Goal: Task Accomplishment & Management: Use online tool/utility

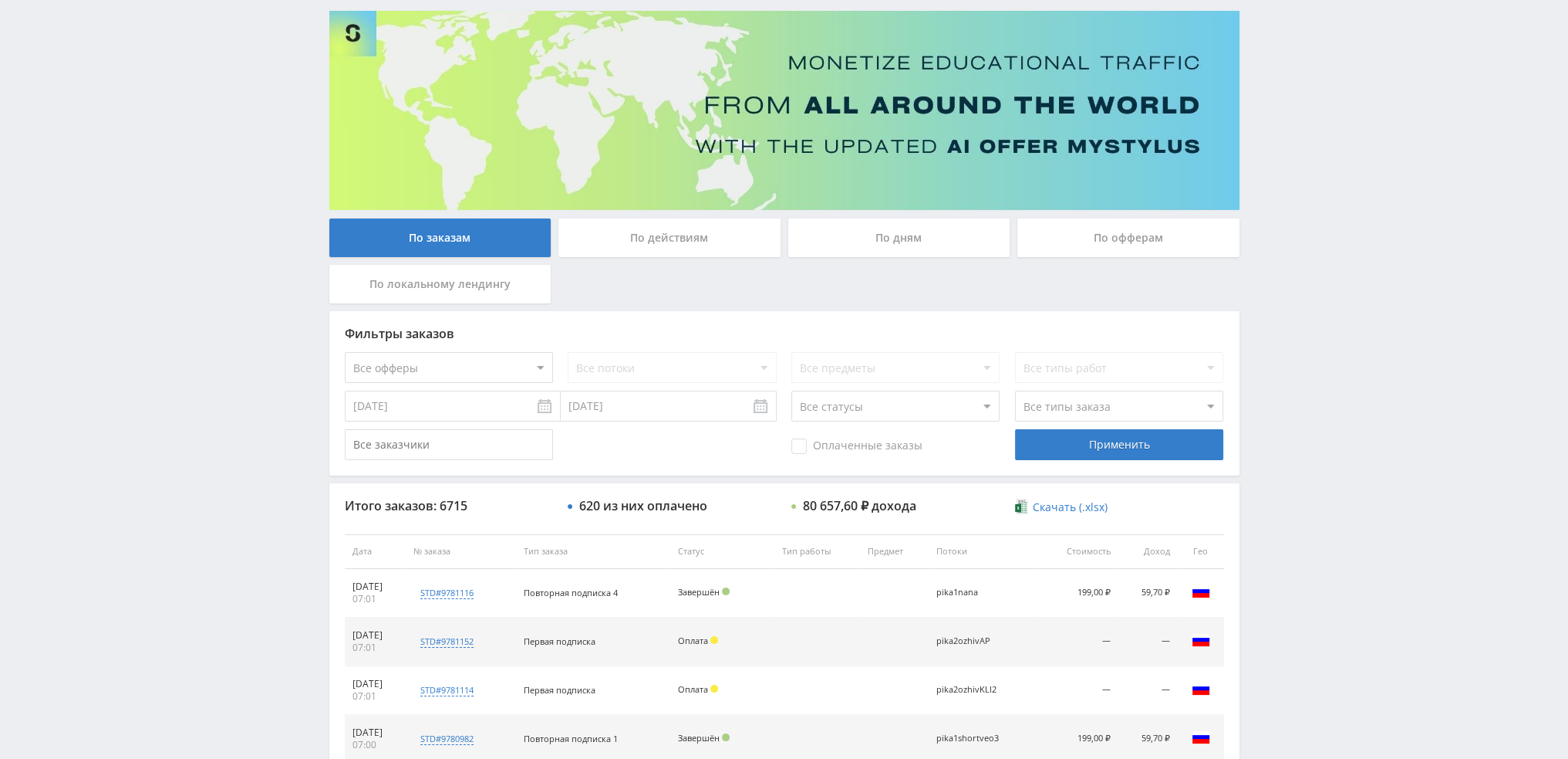
scroll to position [71, 0]
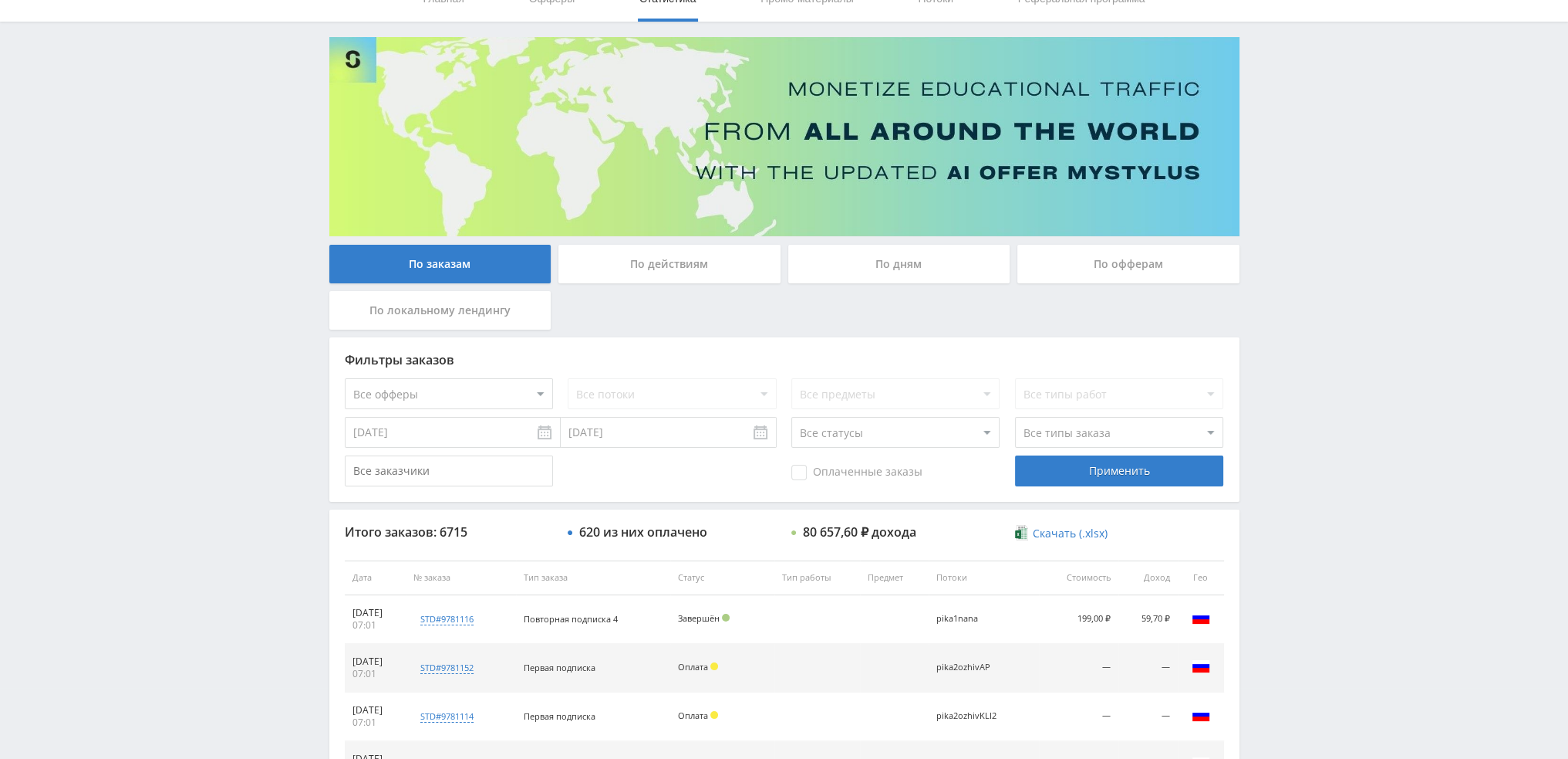
click at [913, 255] on div "По дням" at bounding box center [899, 263] width 222 height 39
click at [0, 0] on input "По дням" at bounding box center [0, 0] width 0 height 0
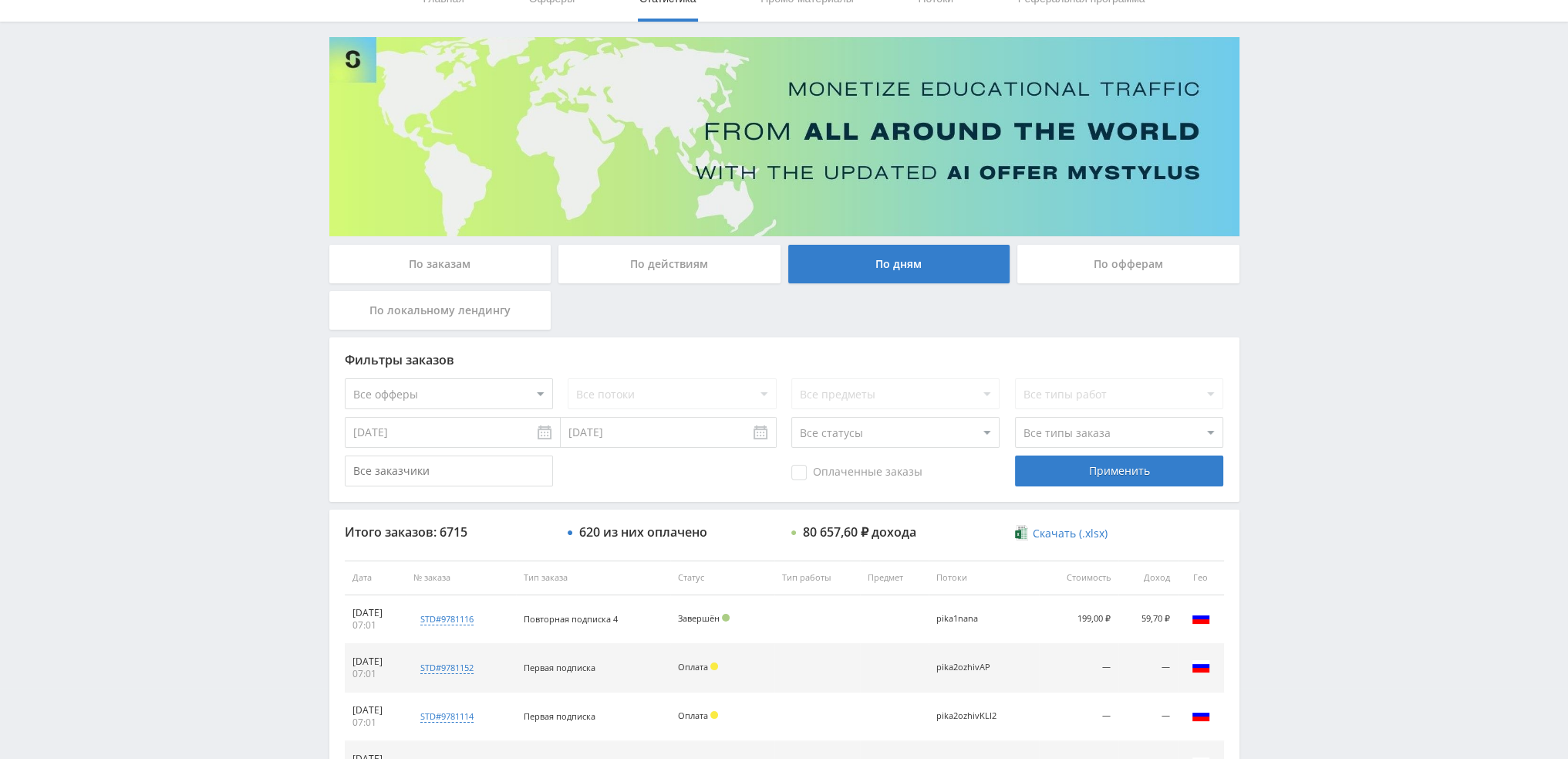
scroll to position [0, 0]
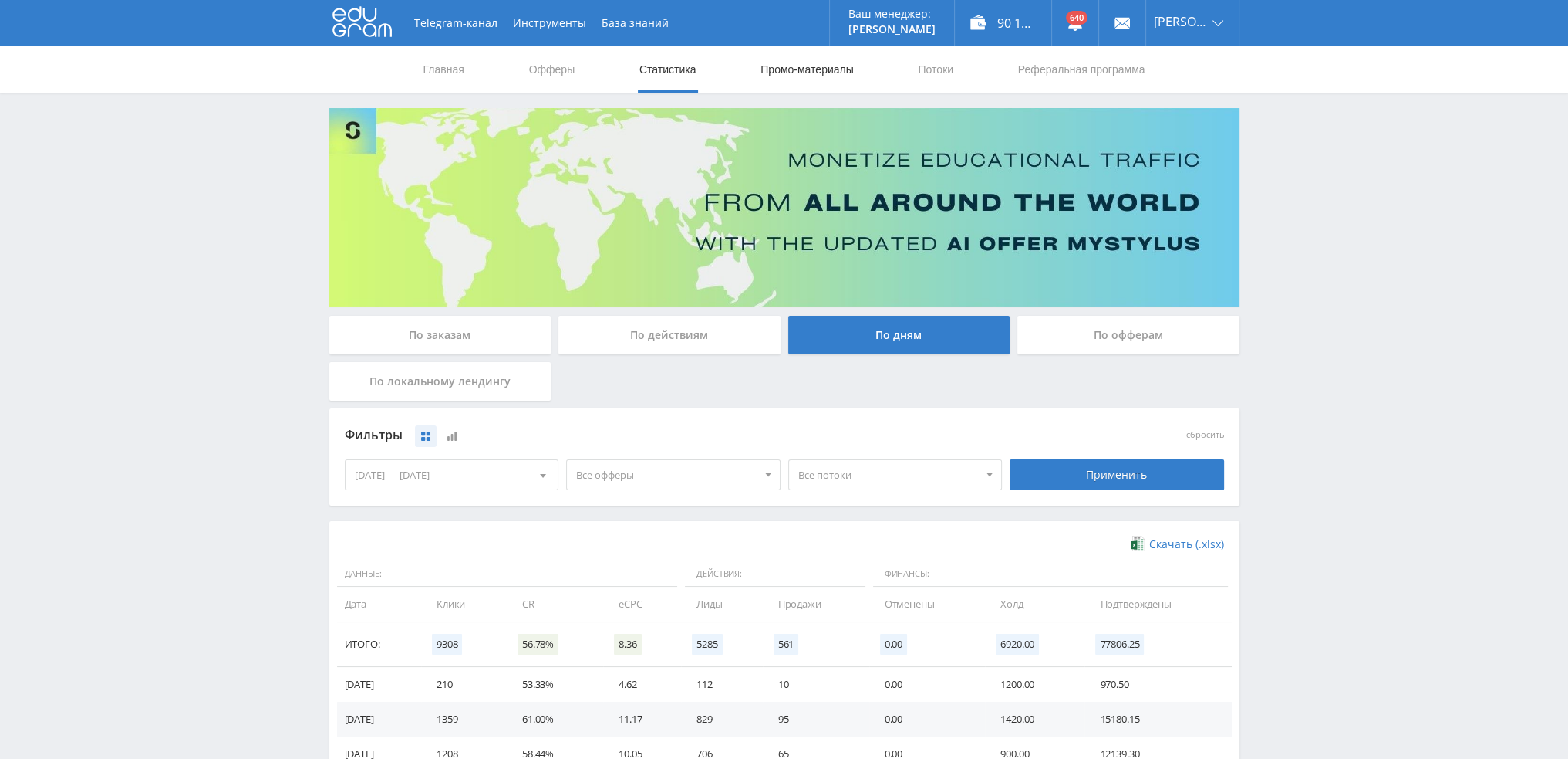
click at [814, 70] on link "Промо-материалы" at bounding box center [807, 69] width 96 height 46
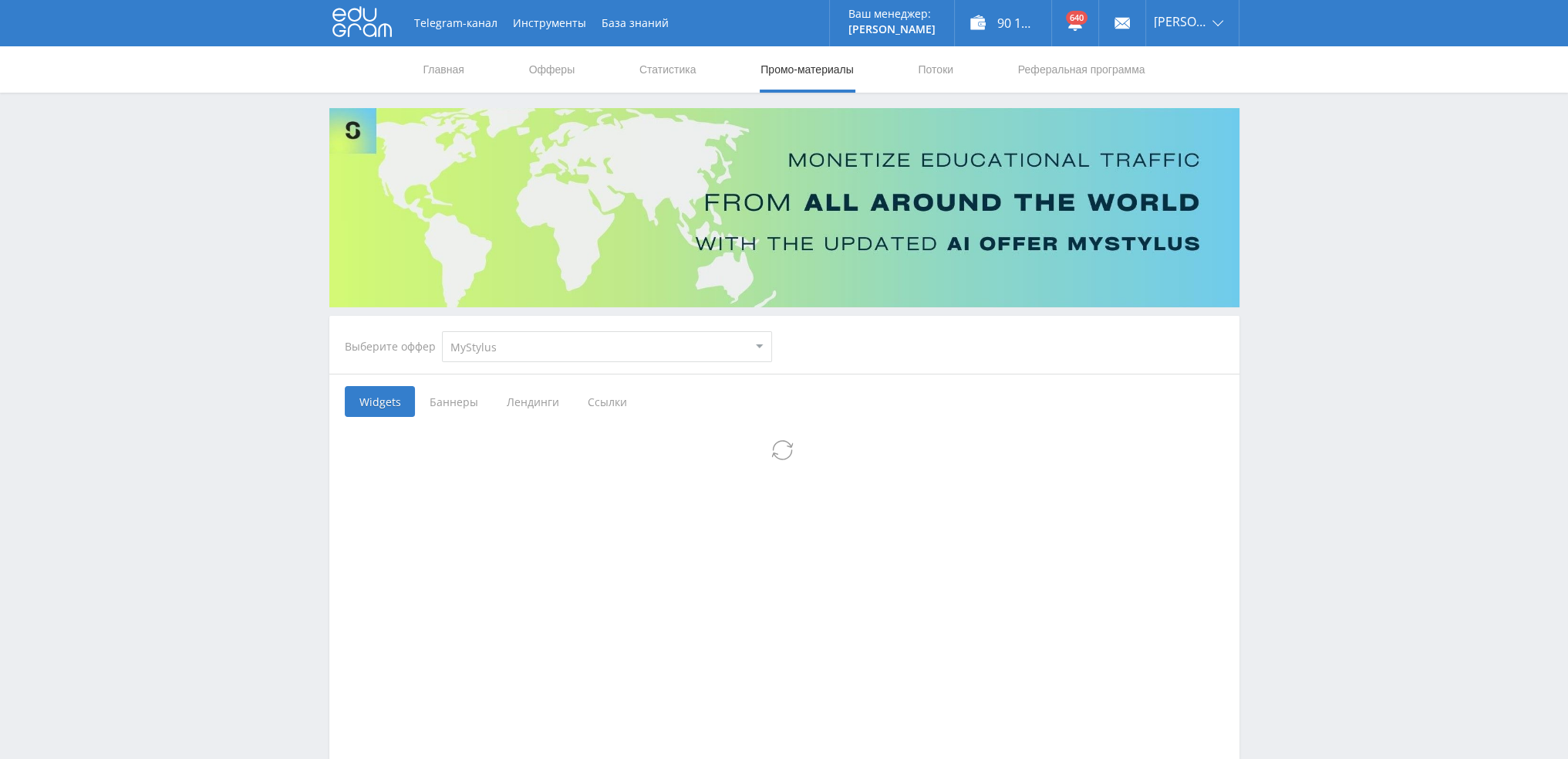
click at [538, 353] on select "MyStylus MyStylus - Revshare Кэмп Studybay Автор24 Studybay [GEOGRAPHIC_DATA] S…" at bounding box center [607, 347] width 330 height 31
select select "340"
click at [442, 331] on select "MyStylus MyStylus - Revshare Кэмп Studybay Автор24 Studybay [GEOGRAPHIC_DATA] S…" at bounding box center [607, 347] width 330 height 31
click at [944, 70] on link "Потоки" at bounding box center [936, 69] width 39 height 46
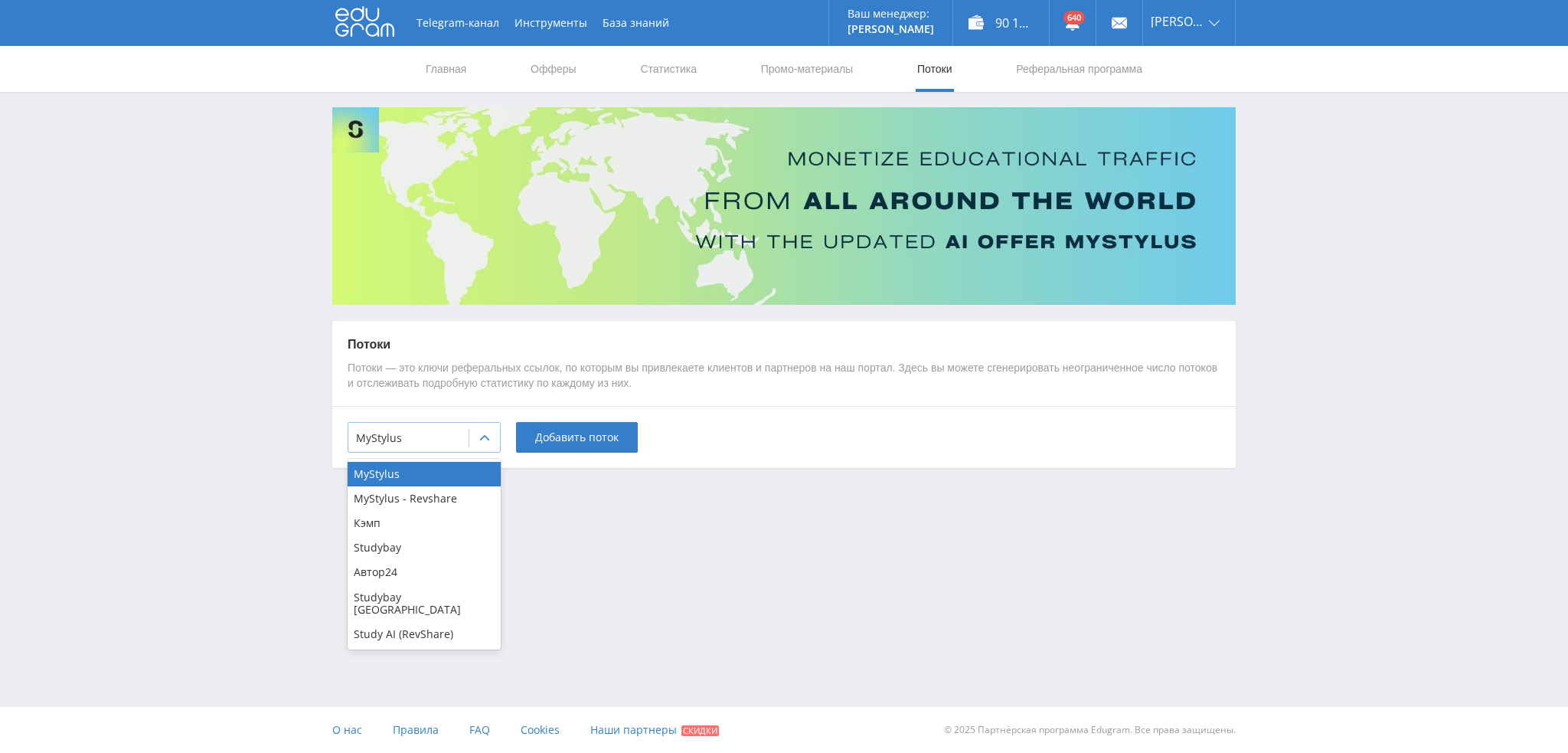
click at [478, 443] on div at bounding box center [485, 438] width 31 height 31
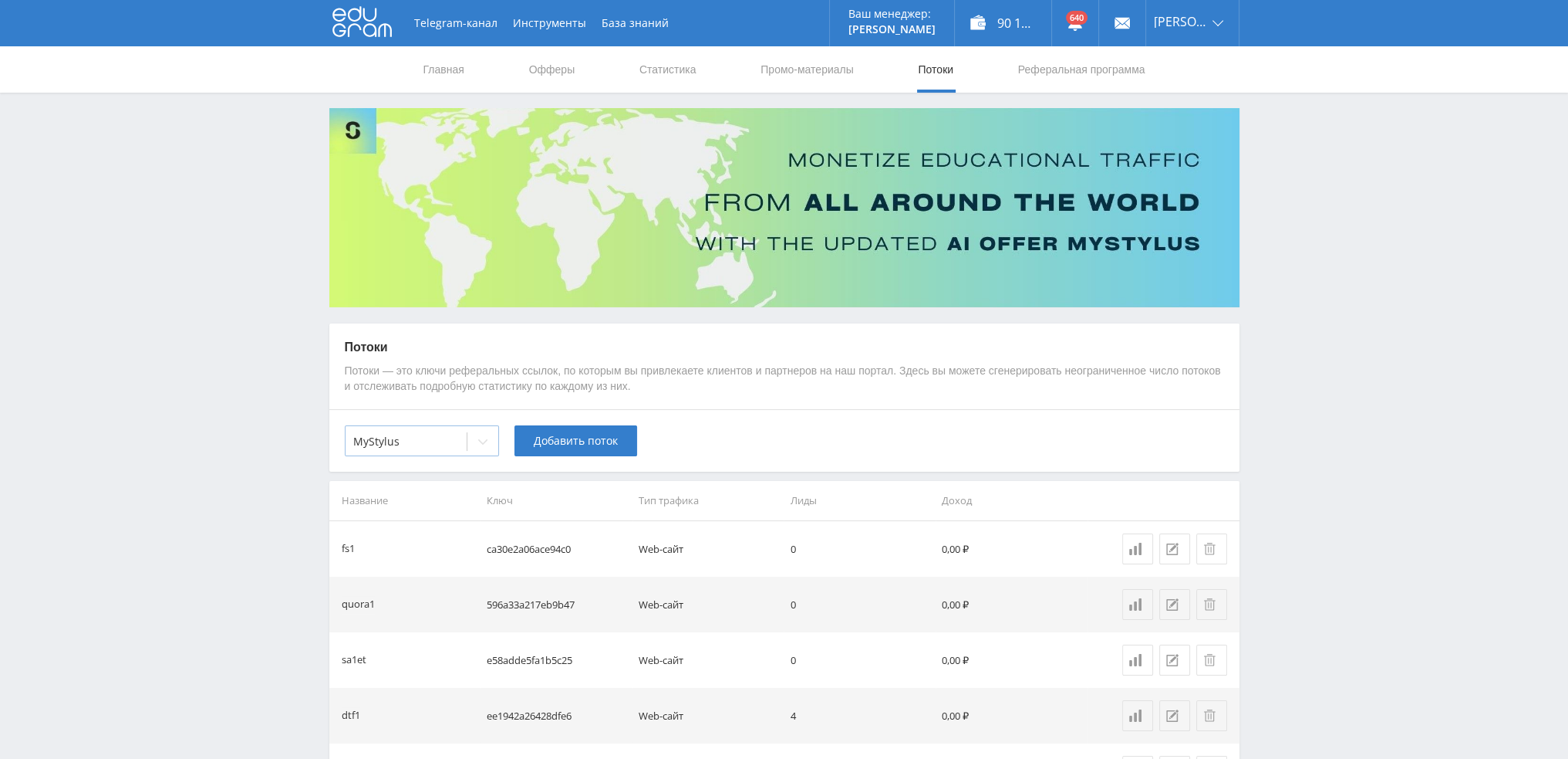
click at [483, 446] on icon at bounding box center [483, 441] width 12 height 12
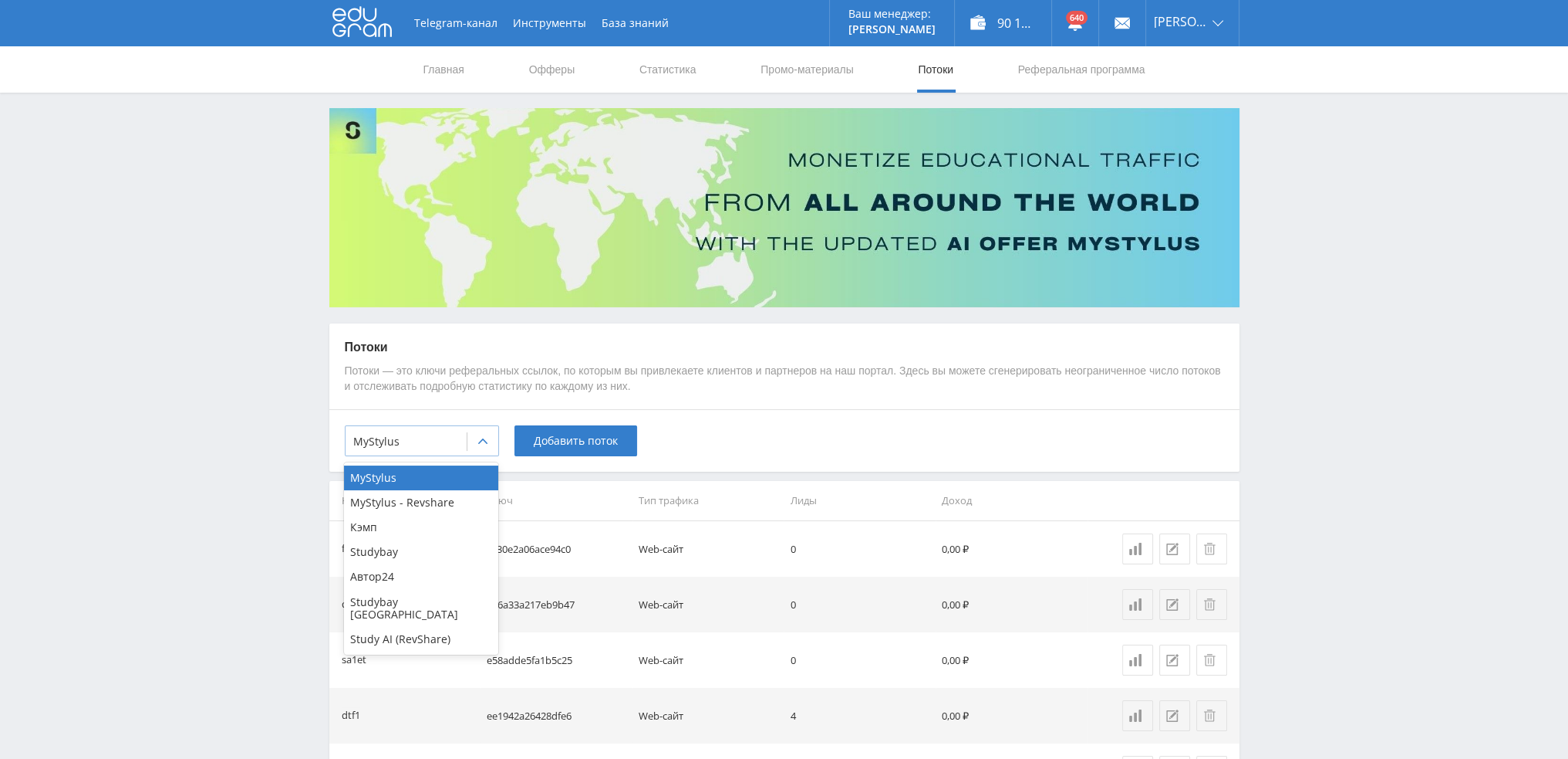
click at [483, 446] on icon at bounding box center [483, 441] width 12 height 12
click at [428, 534] on div "Кэмп" at bounding box center [421, 527] width 154 height 25
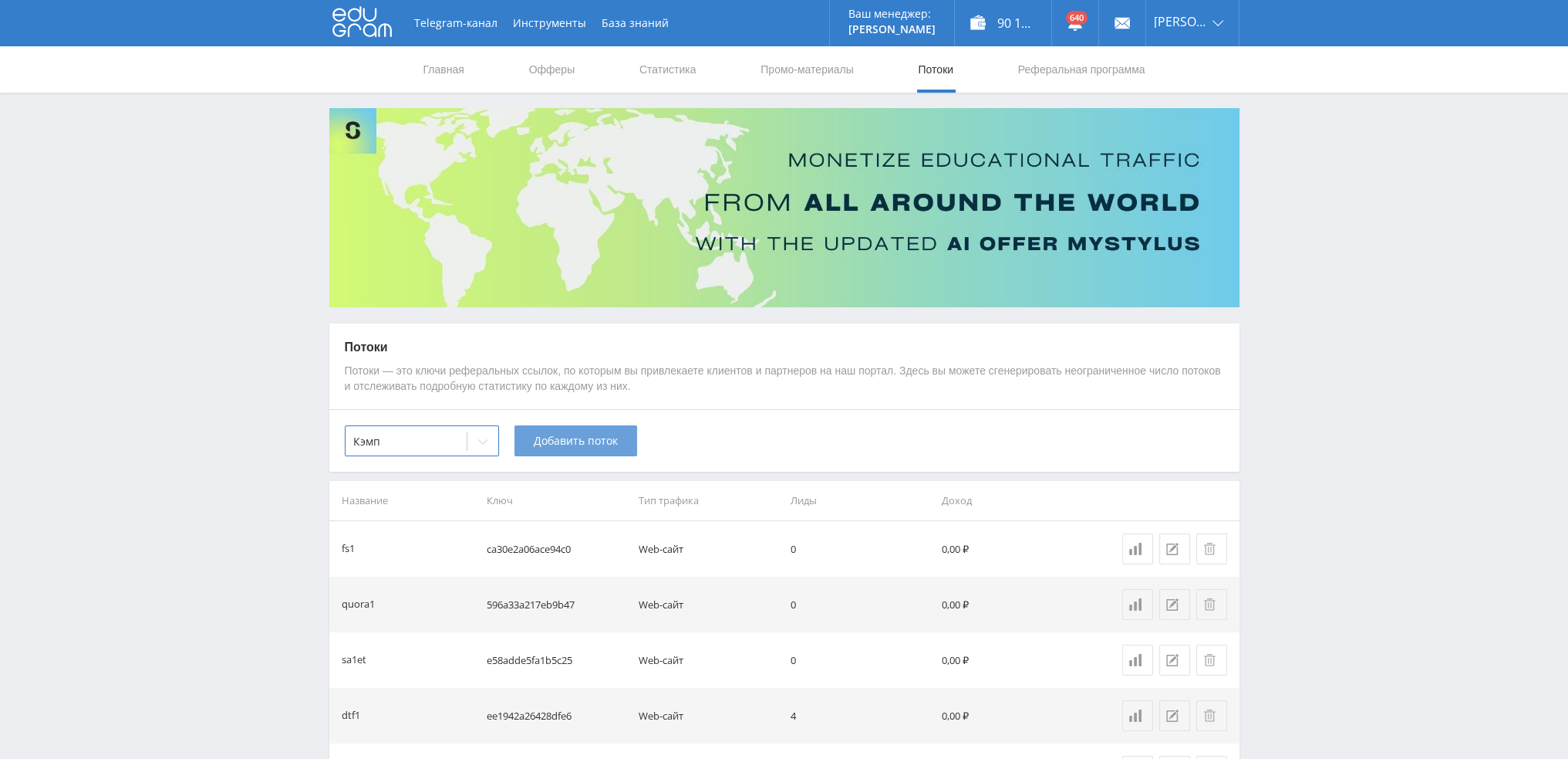
click at [559, 451] on button "Добавить поток" at bounding box center [576, 441] width 123 height 31
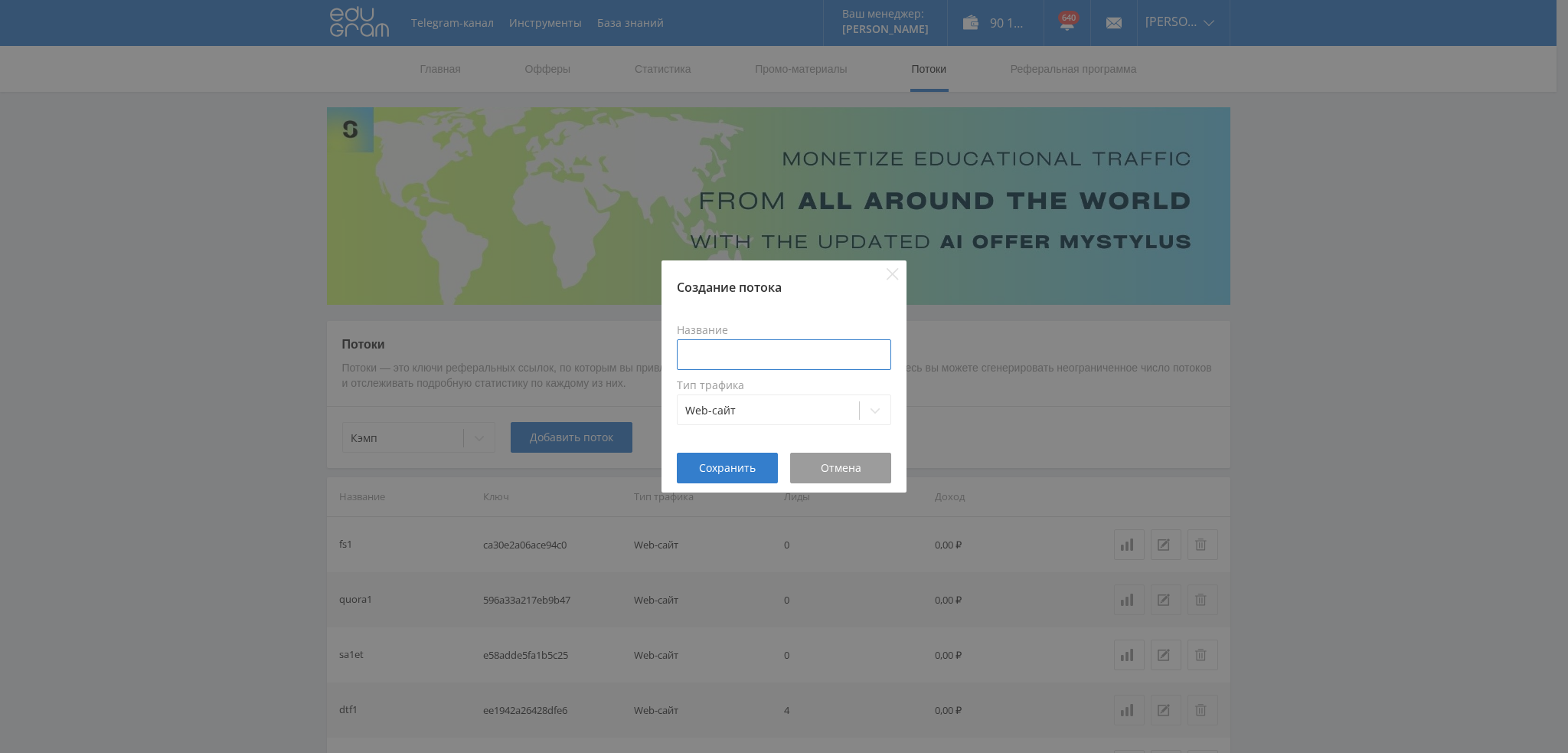
click at [763, 359] on input at bounding box center [784, 355] width 215 height 31
click at [765, 355] on input "sostav1kurs" at bounding box center [784, 355] width 215 height 31
type input "sostav1kurs"
click at [717, 464] on span "Сохранить" at bounding box center [728, 468] width 57 height 12
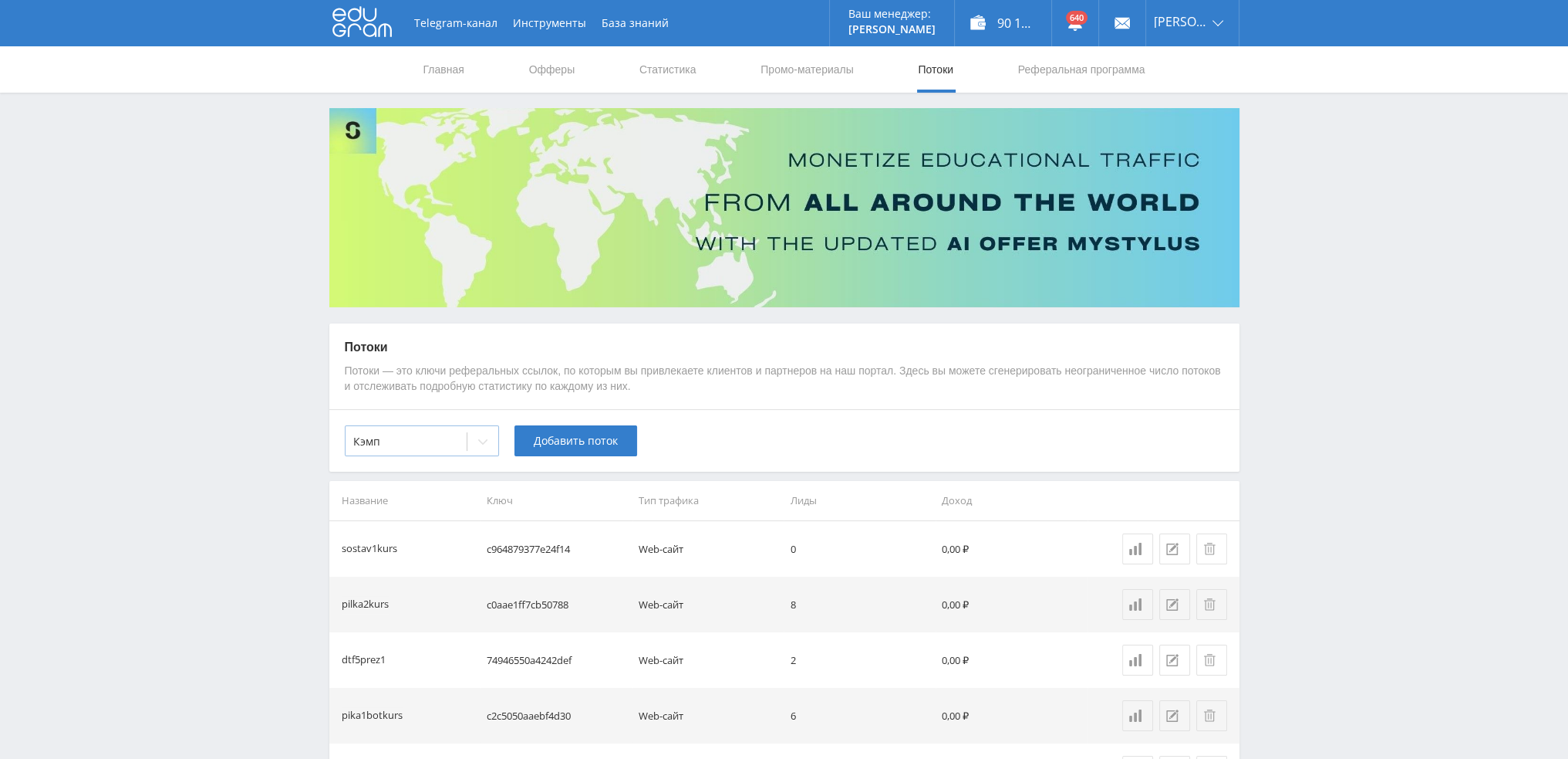
click at [479, 443] on icon at bounding box center [483, 441] width 12 height 12
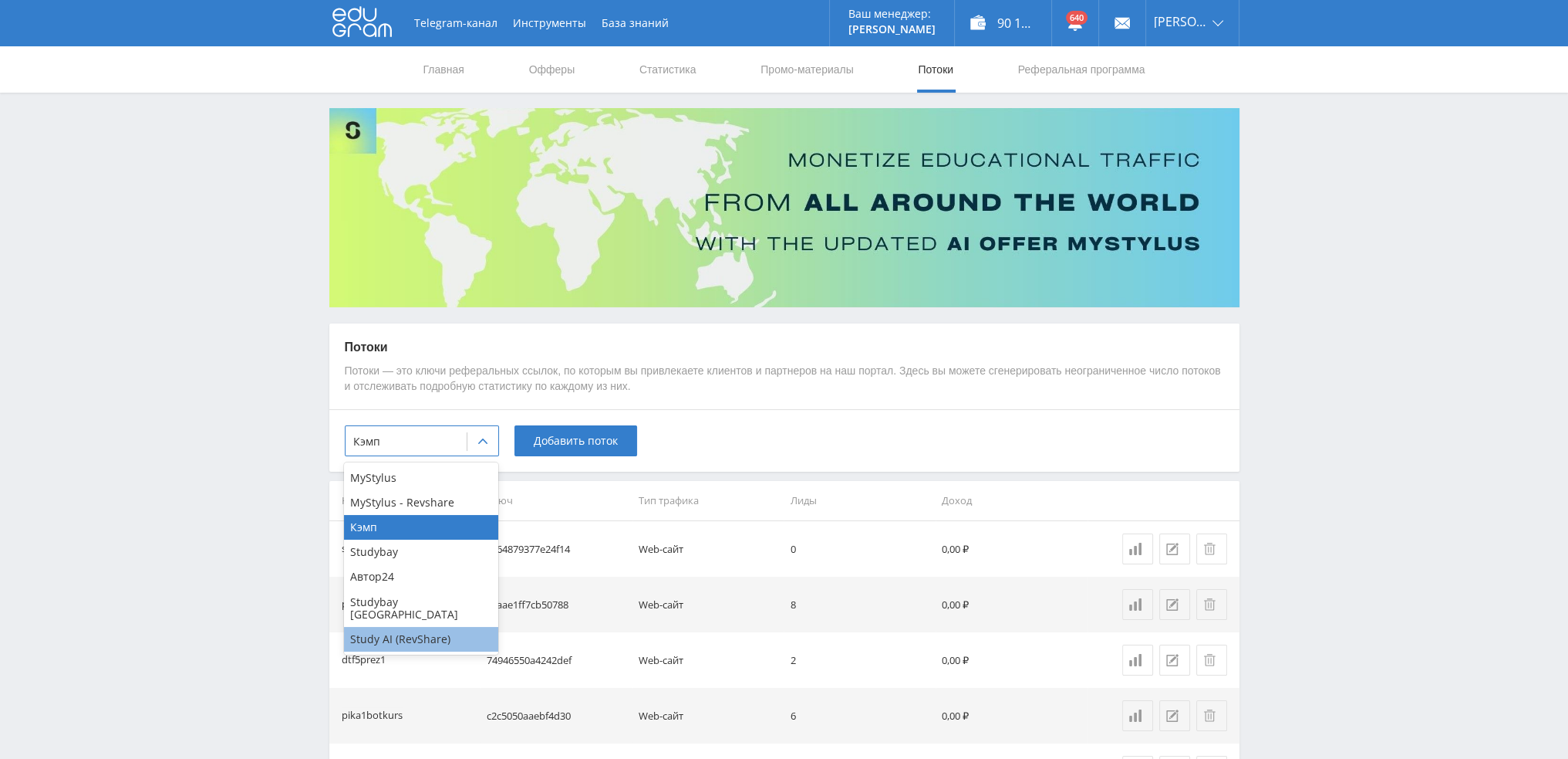
click at [436, 627] on div "Study AI (RevShare)" at bounding box center [421, 639] width 154 height 25
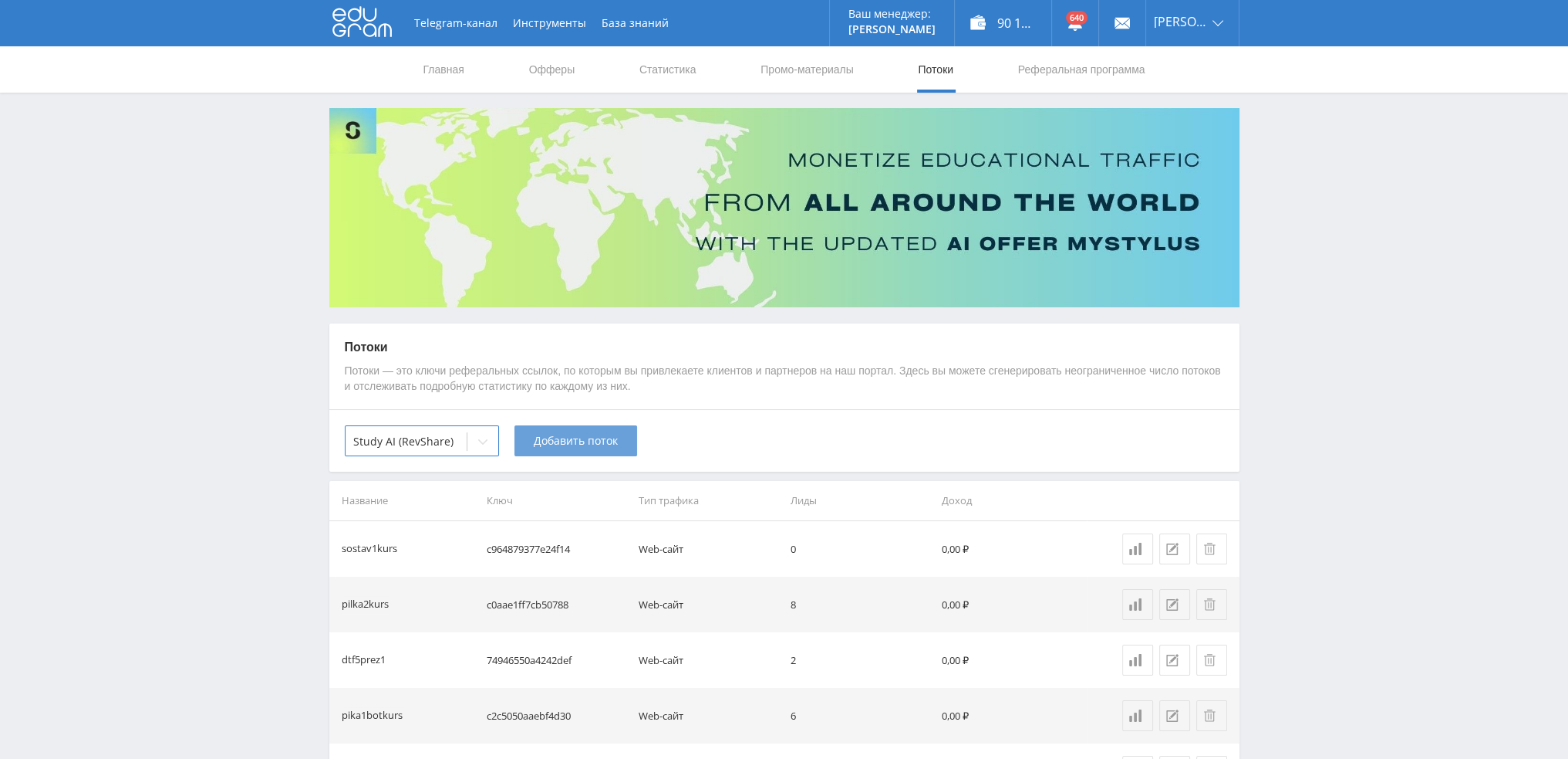
click at [557, 439] on span "Добавить поток" at bounding box center [576, 440] width 84 height 12
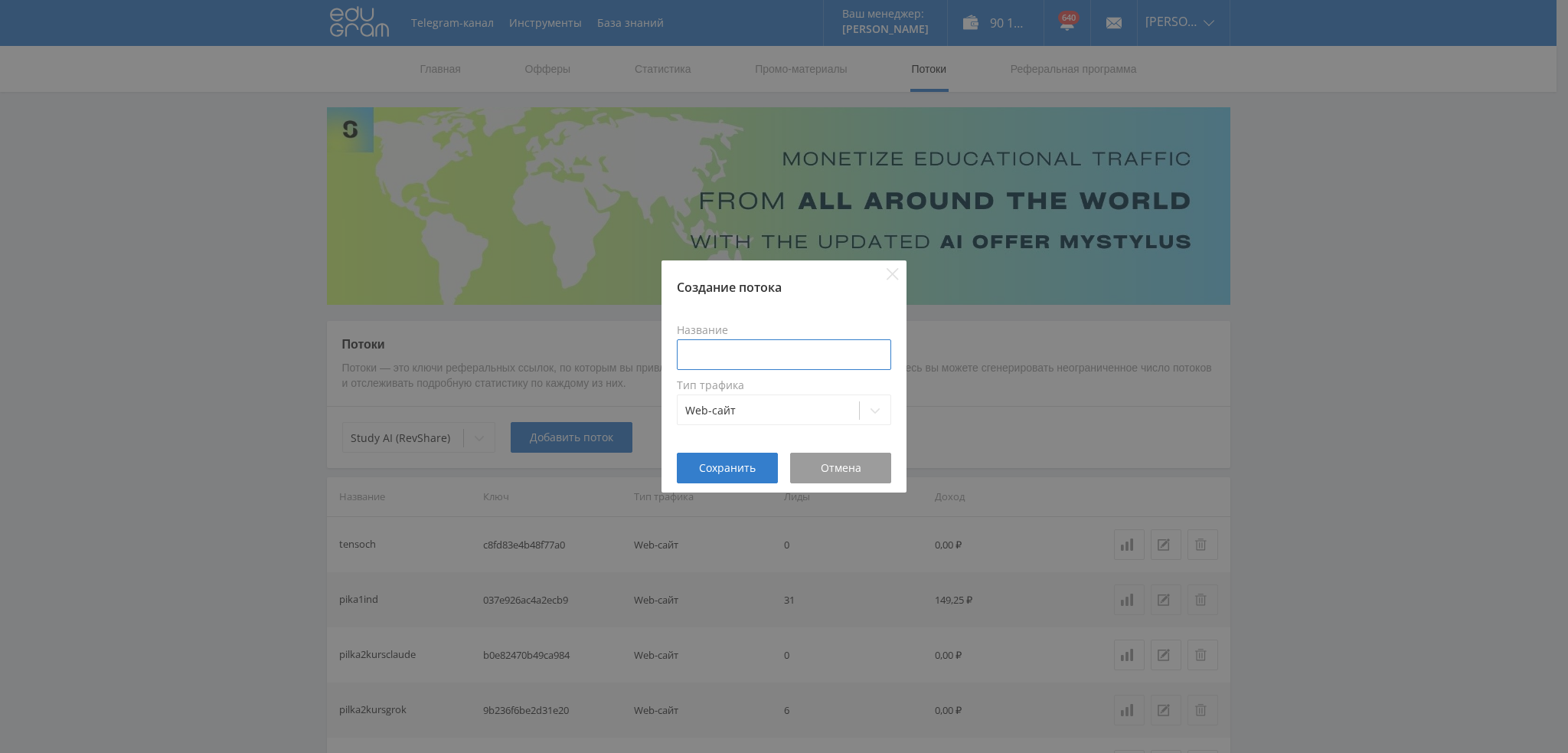
click at [771, 362] on input at bounding box center [784, 355] width 215 height 31
type input "s"
type input "sostav1gpt"
click at [710, 459] on button "Сохранить" at bounding box center [727, 468] width 101 height 31
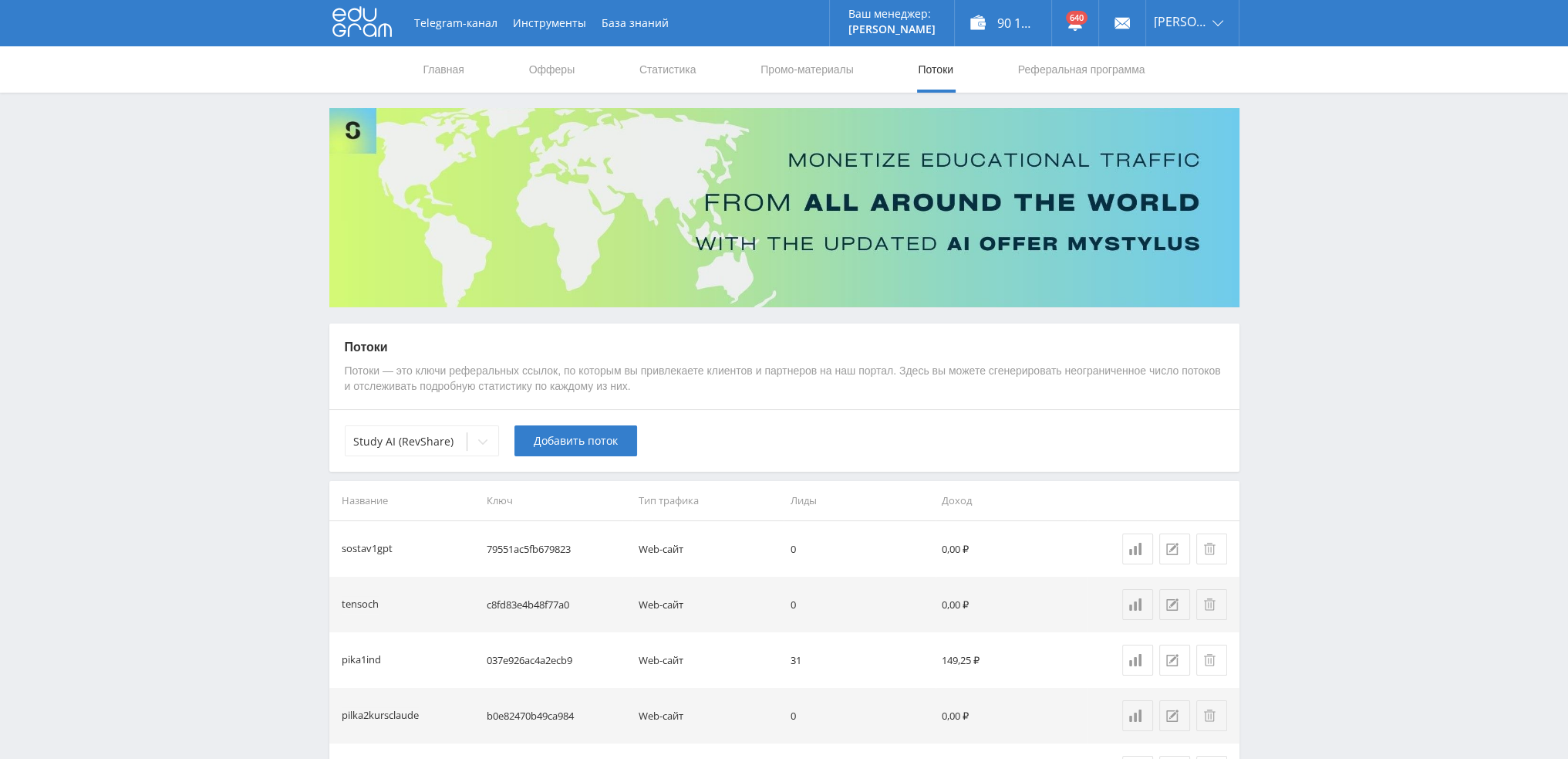
click at [573, 442] on span "Добавить поток" at bounding box center [576, 440] width 84 height 12
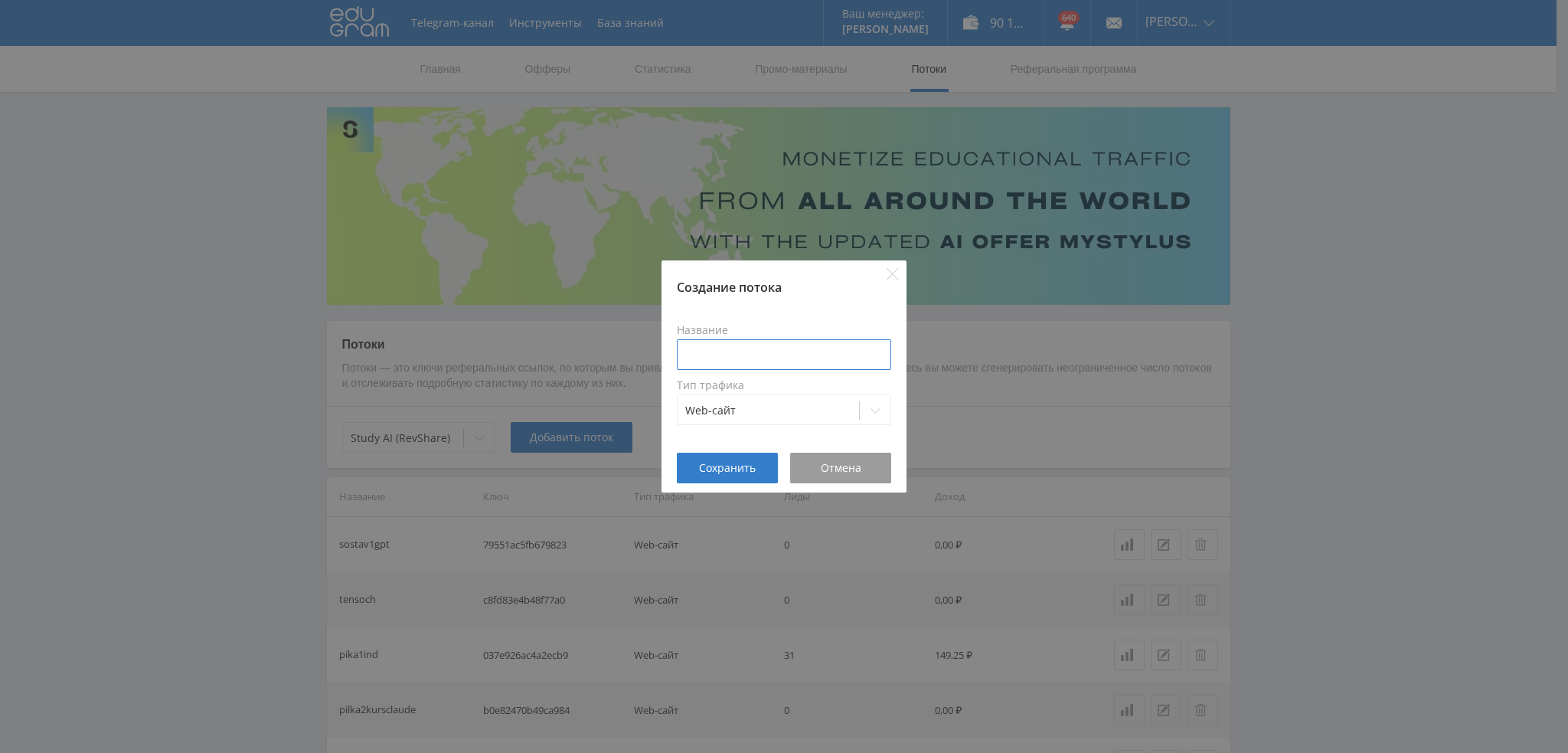
click at [734, 349] on input at bounding box center [784, 355] width 215 height 31
paste input "sostav1gpt"
type input "sostav1grok"
click at [737, 470] on span "Сохранить" at bounding box center [728, 468] width 57 height 12
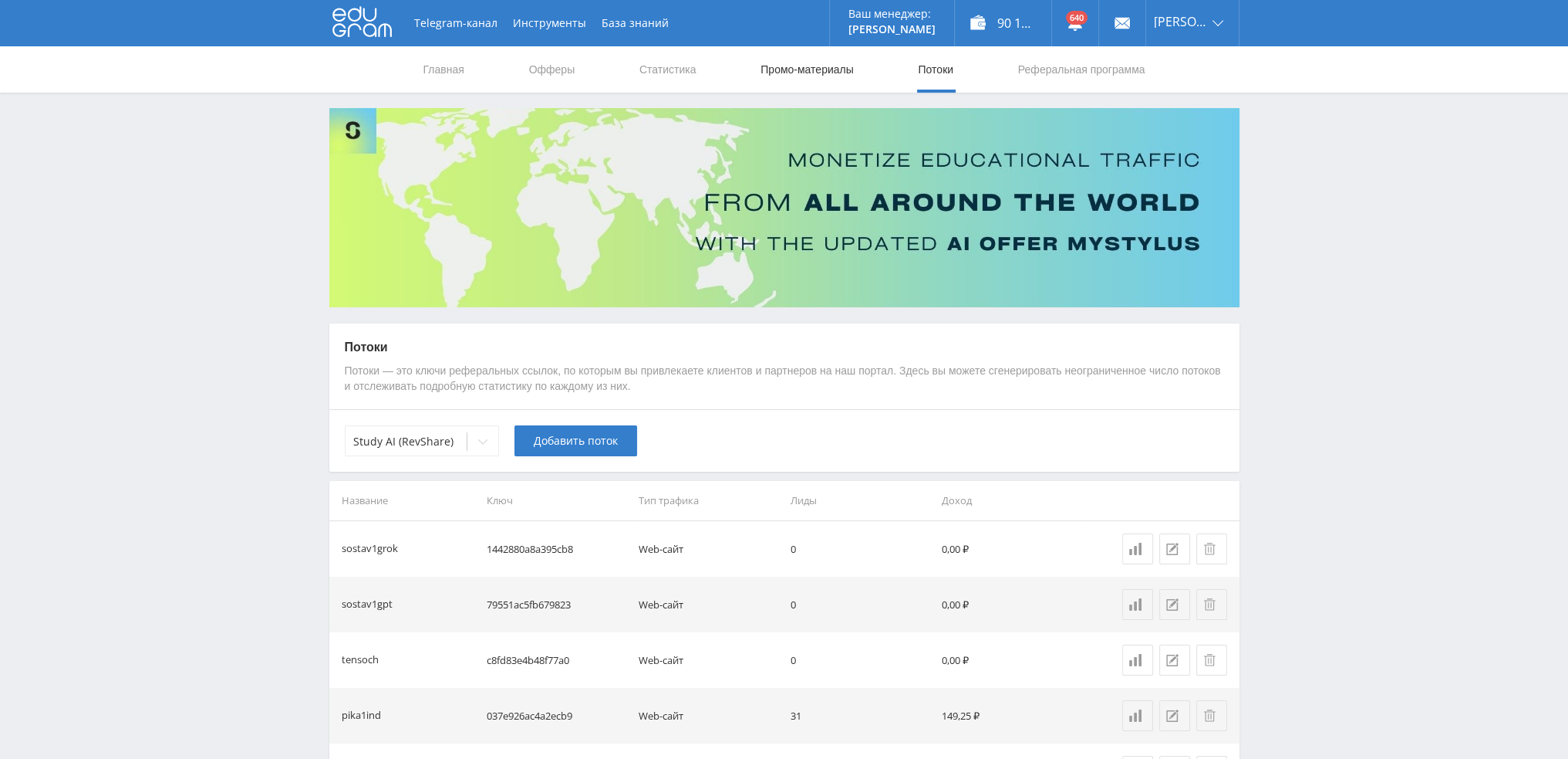
click at [842, 73] on link "Промо-материалы" at bounding box center [807, 69] width 96 height 46
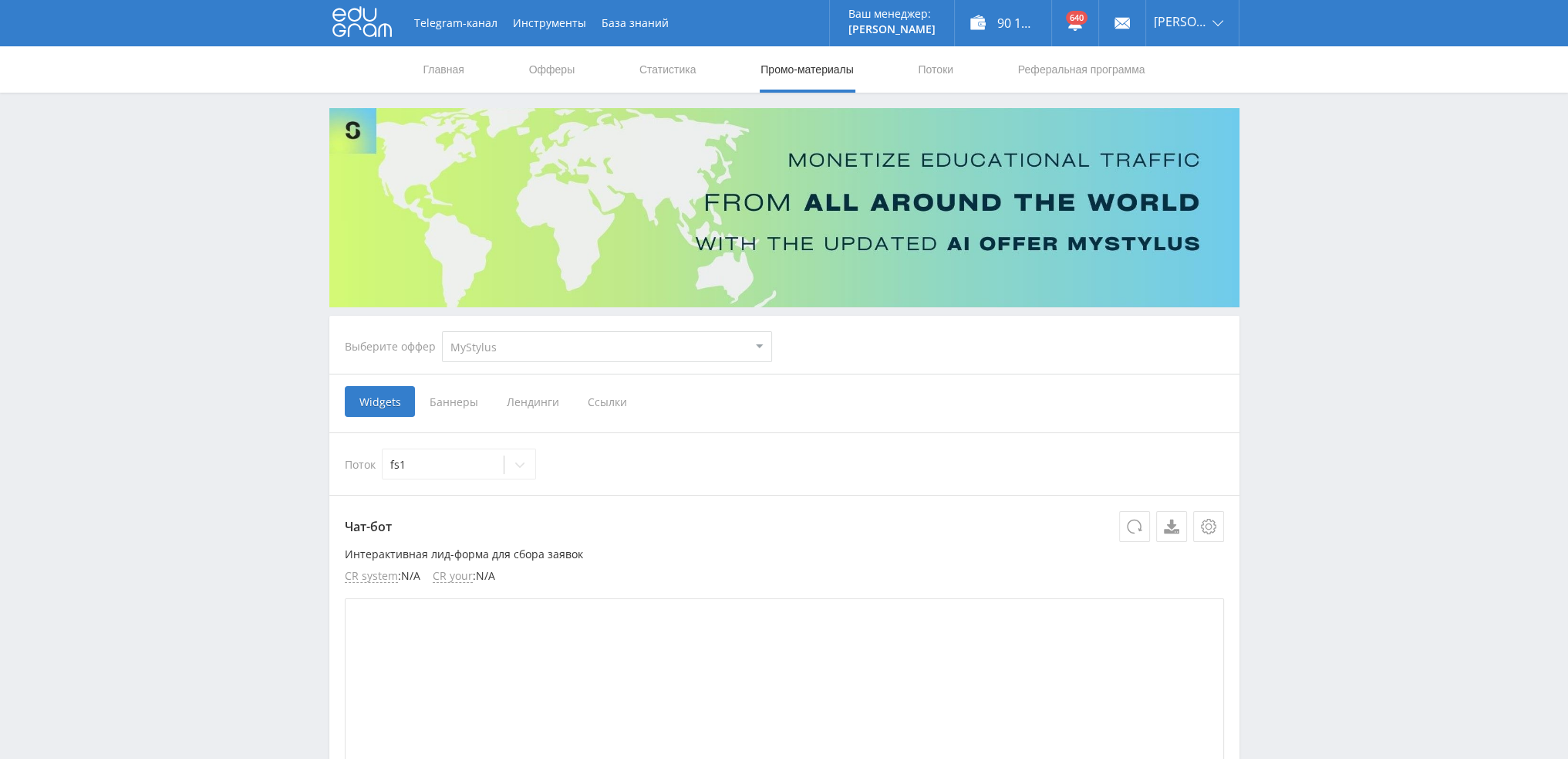
click at [509, 354] on select "MyStylus MyStylus - Revshare Кэмп Studybay Автор24 Studybay [GEOGRAPHIC_DATA] S…" at bounding box center [607, 347] width 330 height 31
select select "340"
click at [442, 331] on select "MyStylus MyStylus - Revshare Кэмп Studybay Автор24 Studybay [GEOGRAPHIC_DATA] S…" at bounding box center [607, 347] width 330 height 31
click at [940, 66] on link "Потоки" at bounding box center [936, 69] width 39 height 46
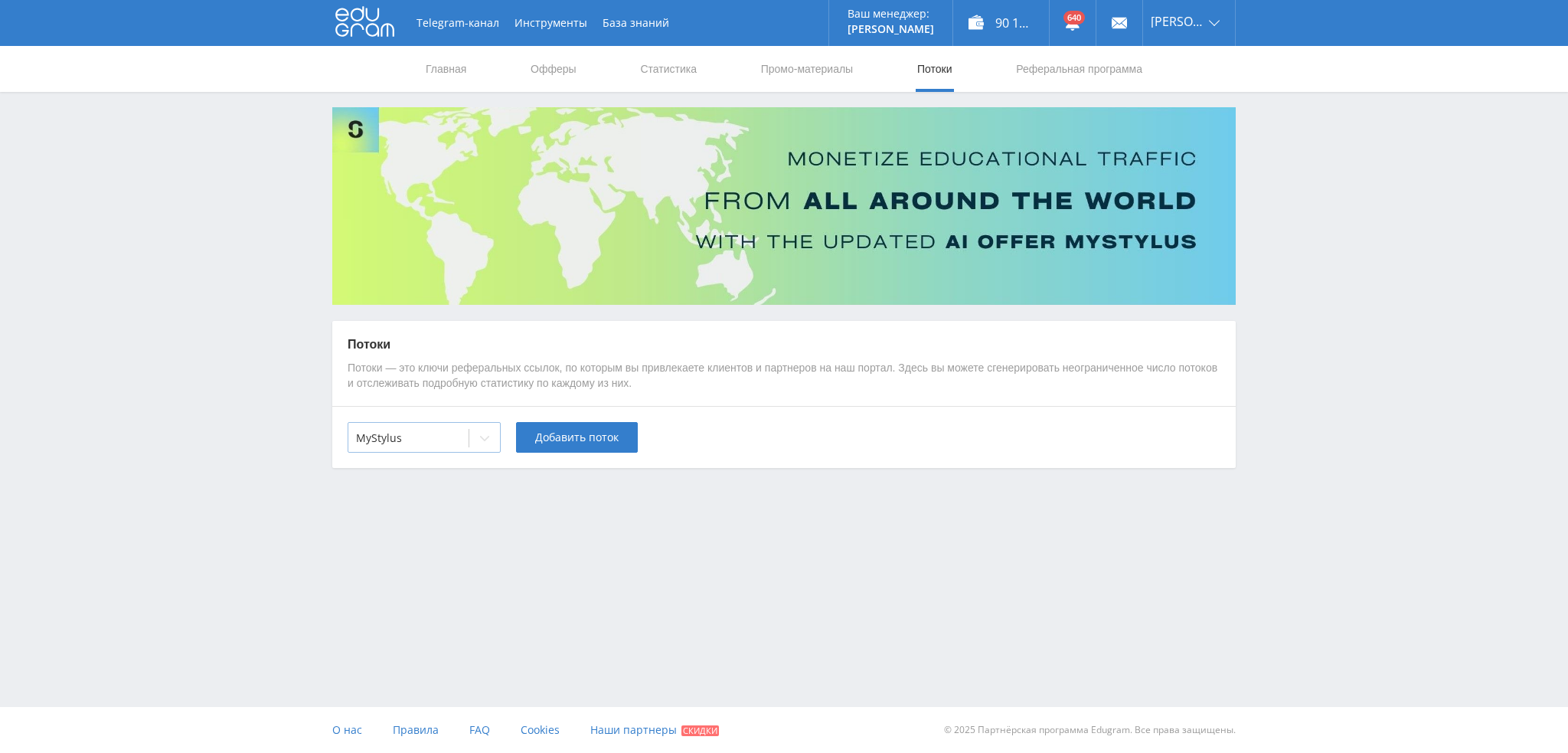
click at [429, 443] on div at bounding box center [408, 437] width 105 height 15
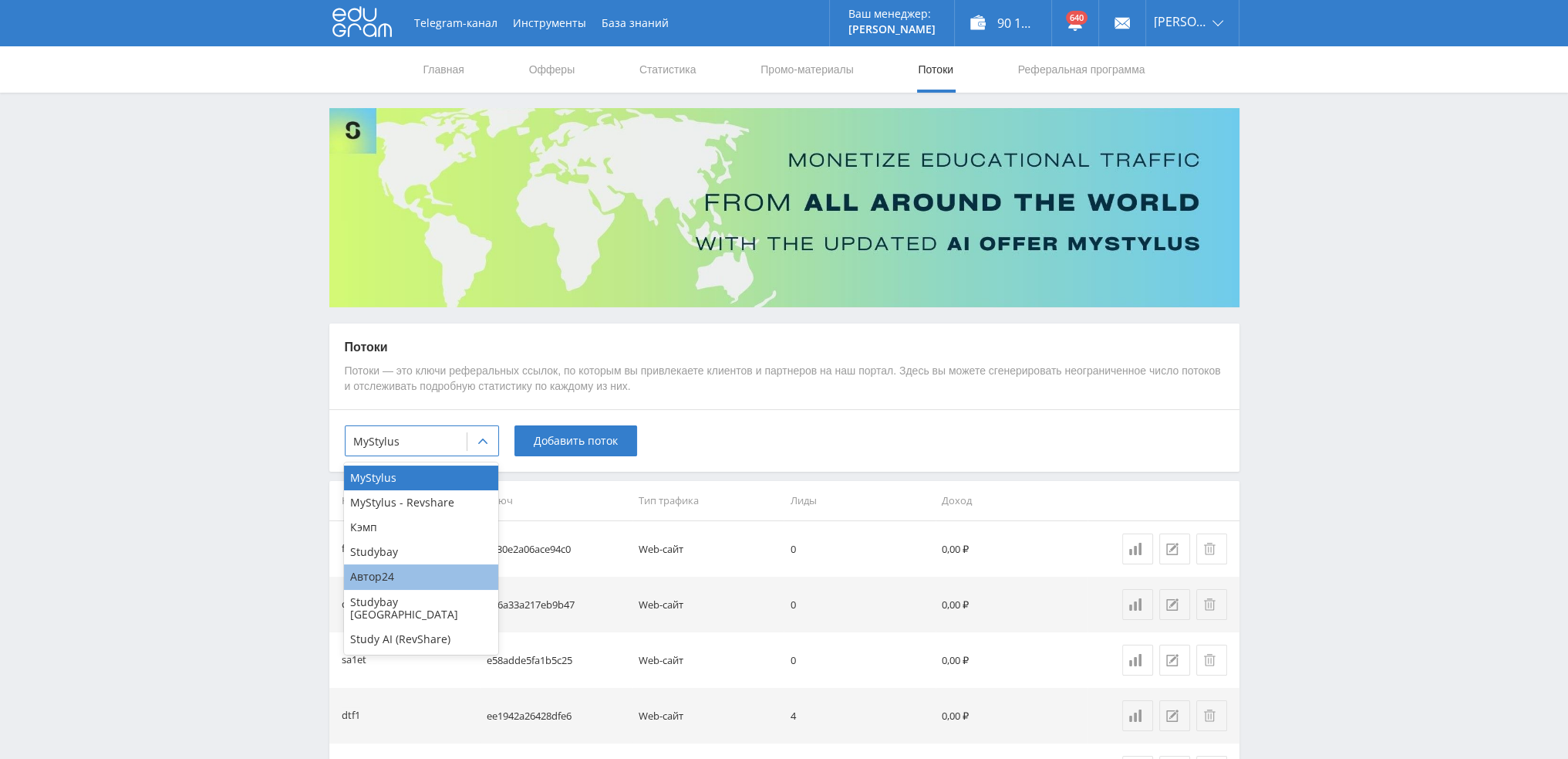
click at [400, 580] on div "Автор24" at bounding box center [421, 576] width 154 height 25
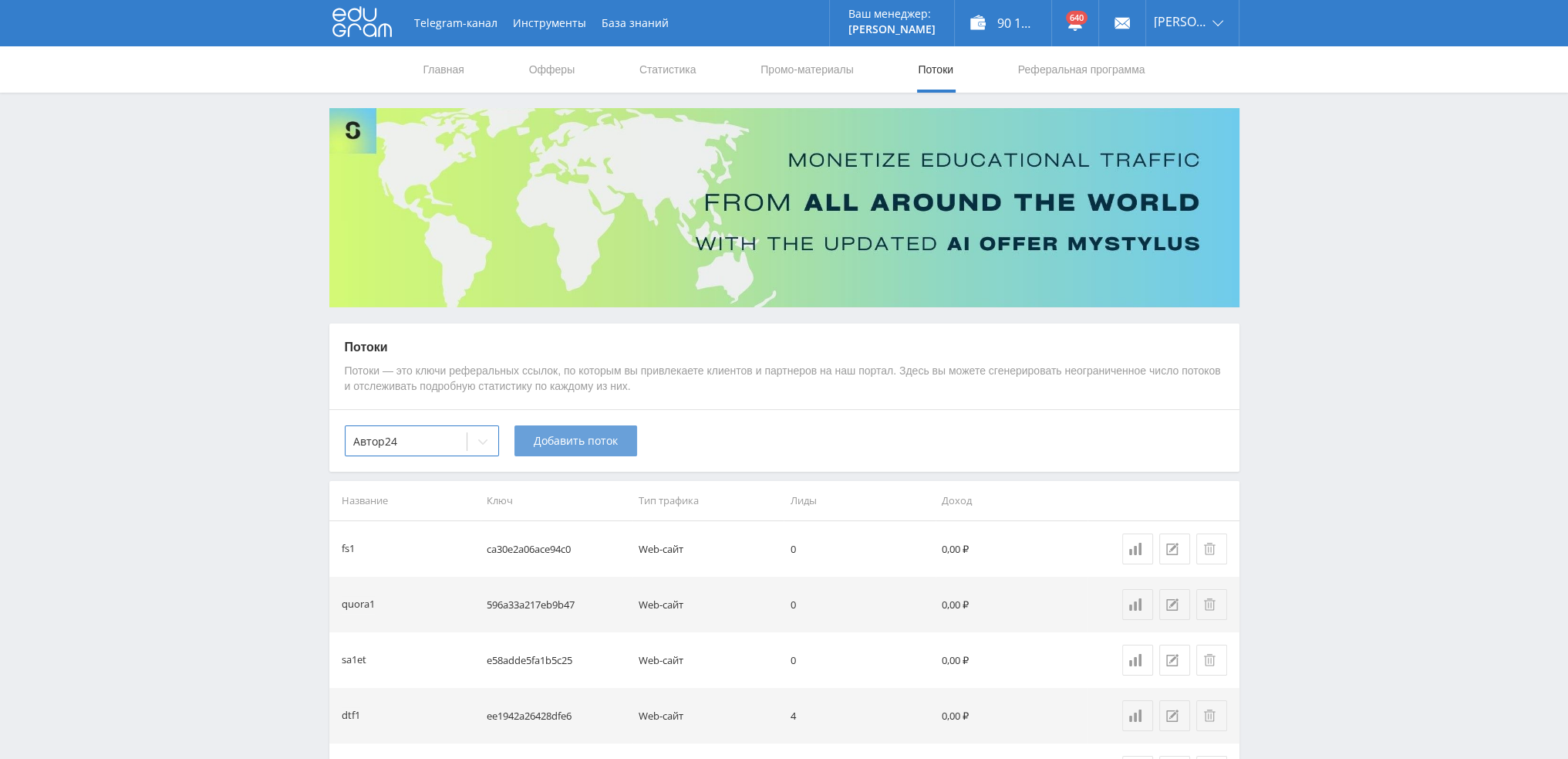
click at [575, 450] on button "Добавить поток" at bounding box center [576, 441] width 123 height 31
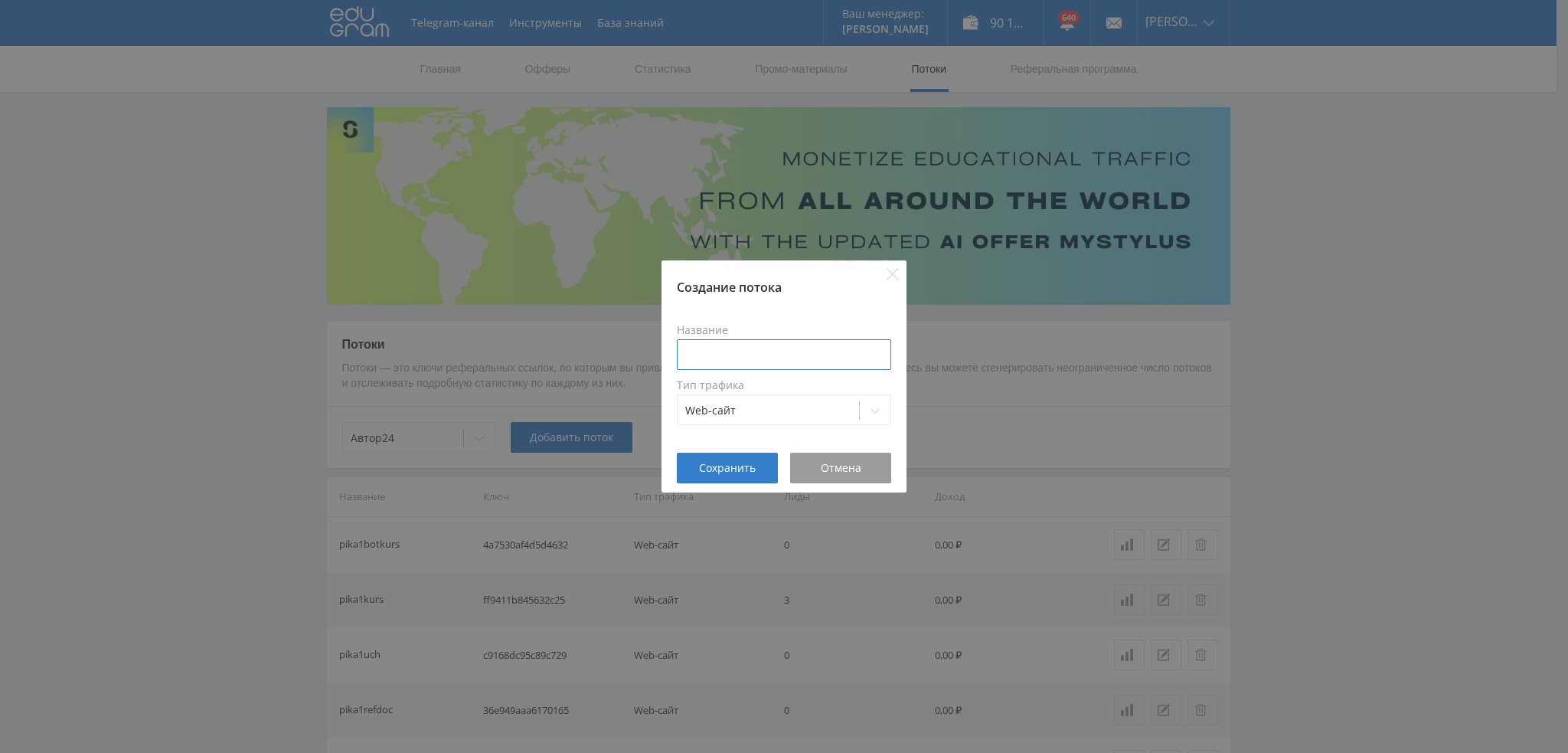
click at [785, 350] on input at bounding box center [784, 355] width 215 height 31
paste input "sostav1gpt"
type input "sostav1av"
click at [740, 468] on span "Сохранить" at bounding box center [728, 468] width 57 height 12
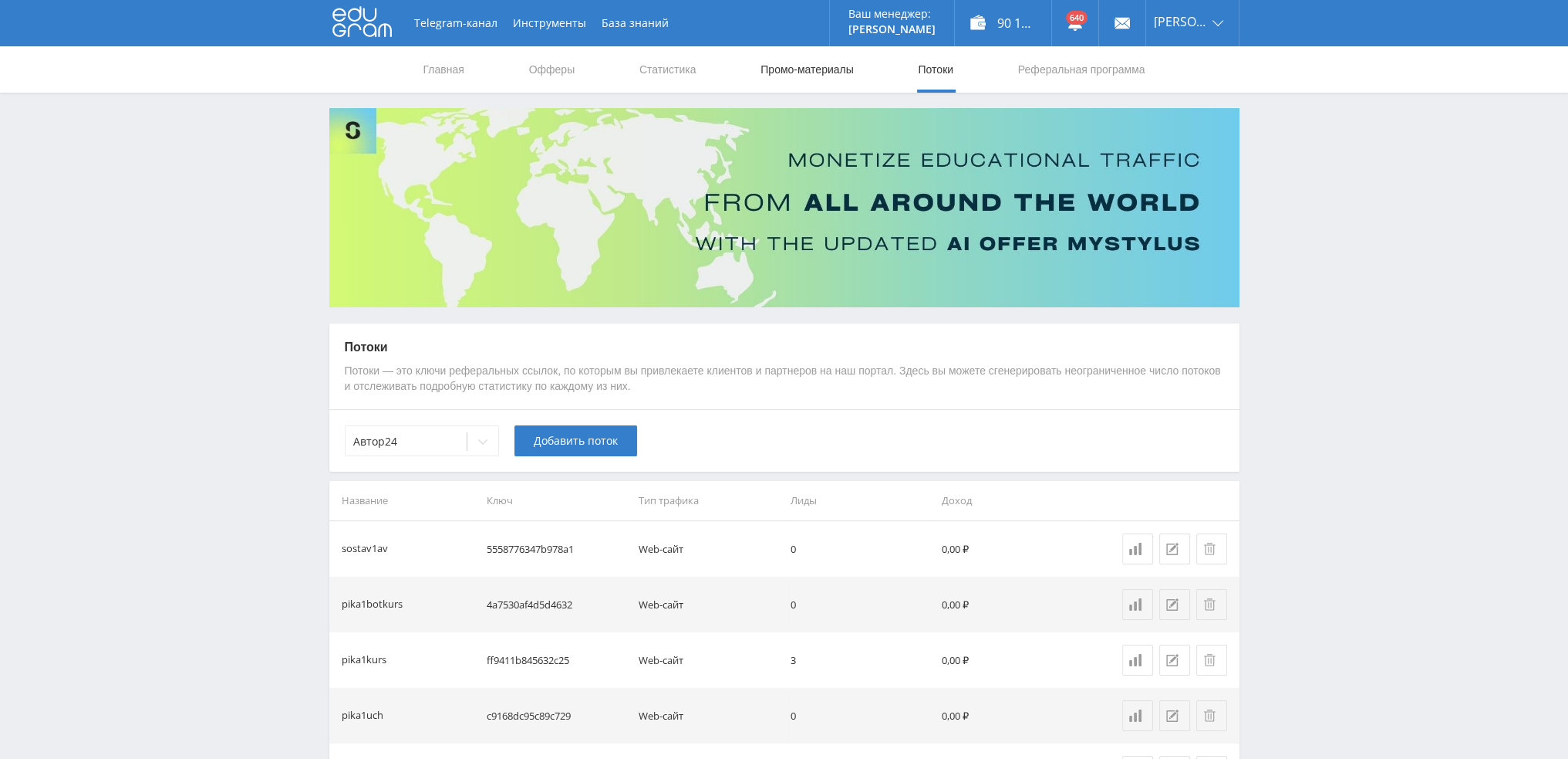
click at [777, 65] on link "Промо-материалы" at bounding box center [807, 69] width 96 height 46
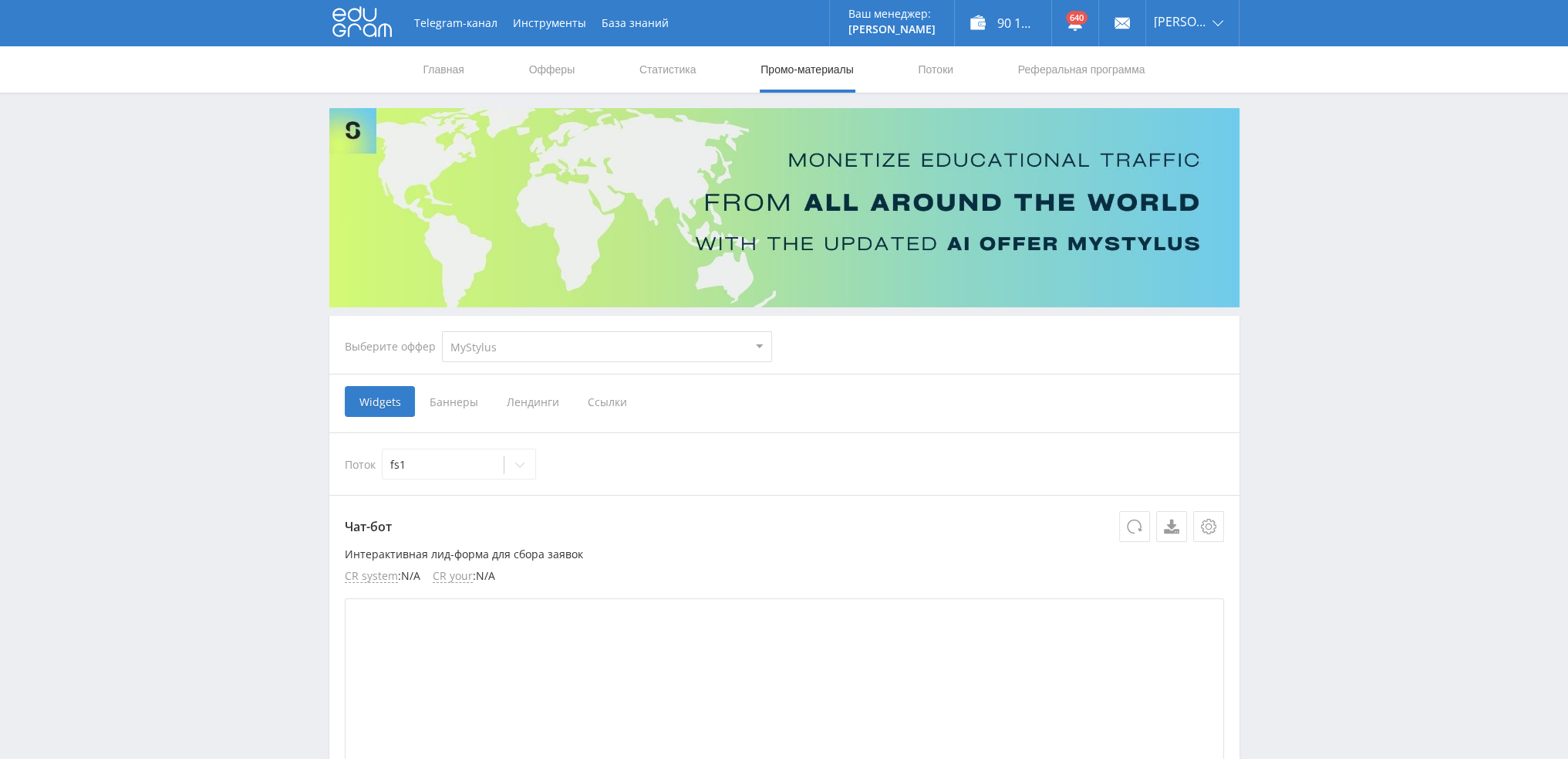
click at [515, 348] on select "MyStylus MyStylus - Revshare Кэмп Studybay Автор24 Studybay [GEOGRAPHIC_DATA] S…" at bounding box center [607, 347] width 330 height 31
select select "340"
click at [442, 331] on select "MyStylus MyStylus - Revshare Кэмп Studybay Автор24 Studybay [GEOGRAPHIC_DATA] S…" at bounding box center [607, 347] width 330 height 31
click at [525, 404] on span "Ссылки" at bounding box center [527, 402] width 69 height 31
click at [0, 0] on input "Ссылки" at bounding box center [0, 0] width 0 height 0
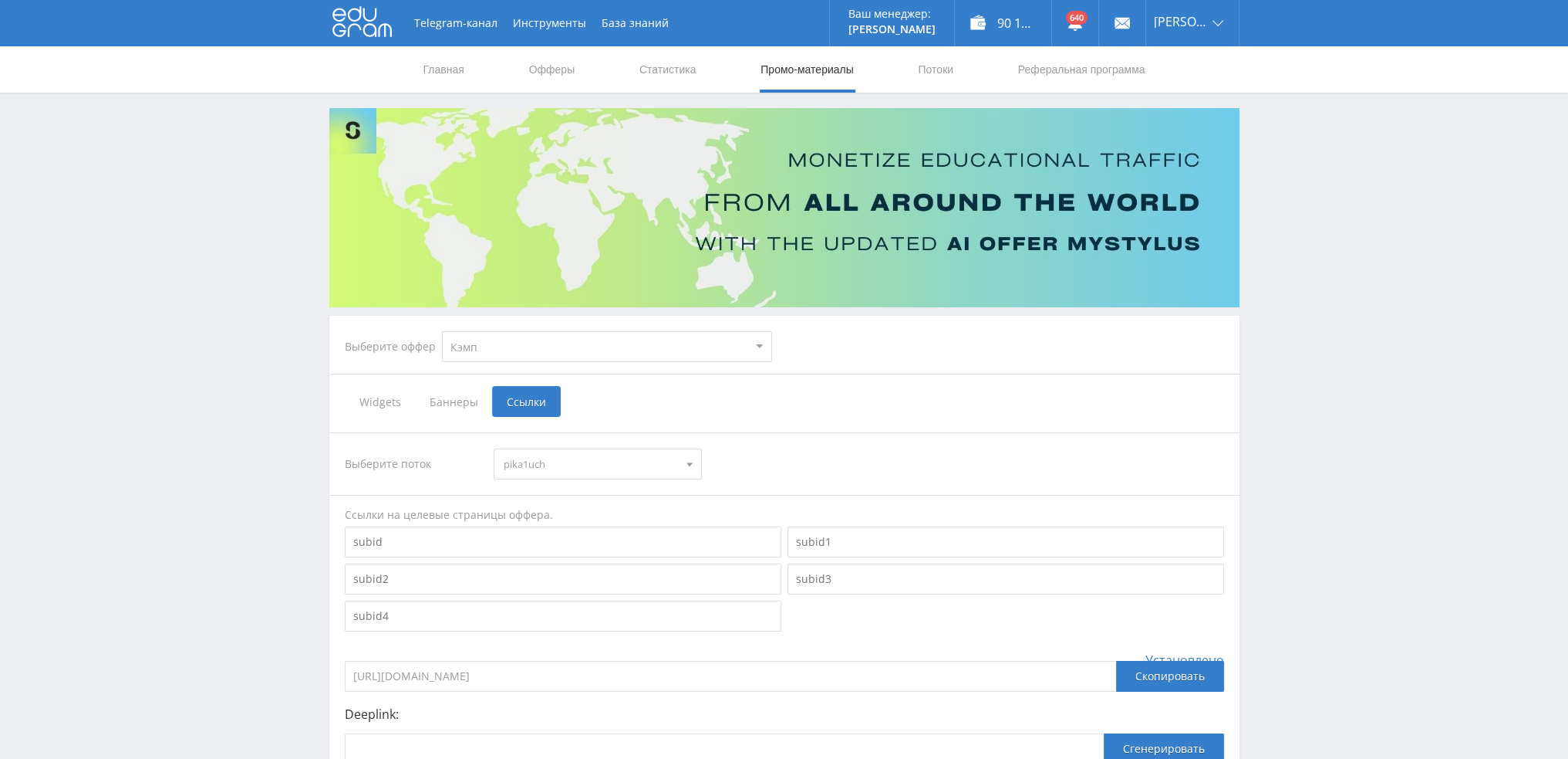
click at [567, 454] on span "pika1uch" at bounding box center [591, 464] width 174 height 30
click at [553, 602] on button "sostav1kurs" at bounding box center [598, 599] width 206 height 21
click at [1238, 441] on div "Выберите поток sostav1kurs pika1uch pika3vidgen pika1kamp pika1zad pika1prez pi…" at bounding box center [784, 618] width 910 height 403
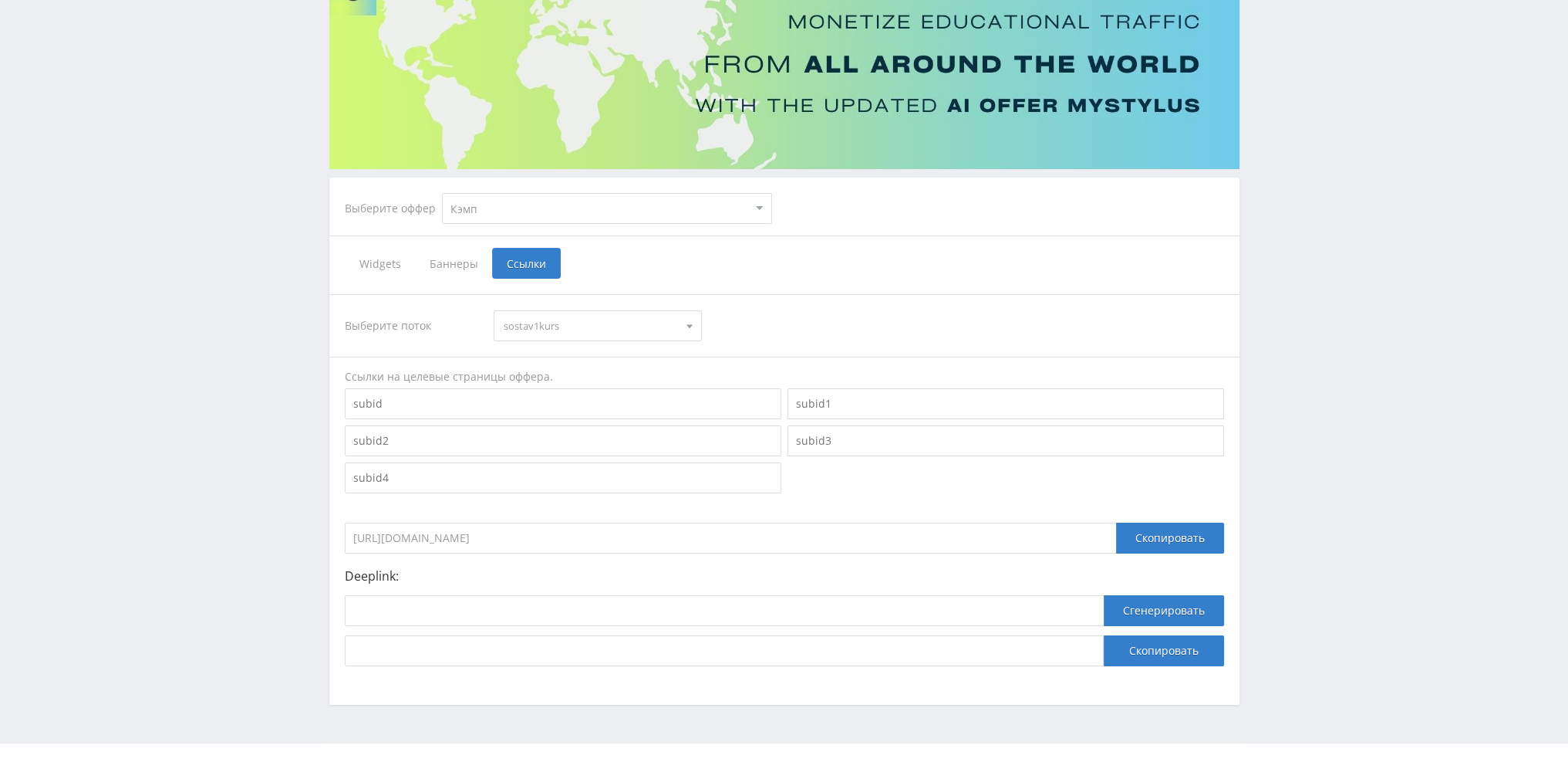
scroll to position [168, 0]
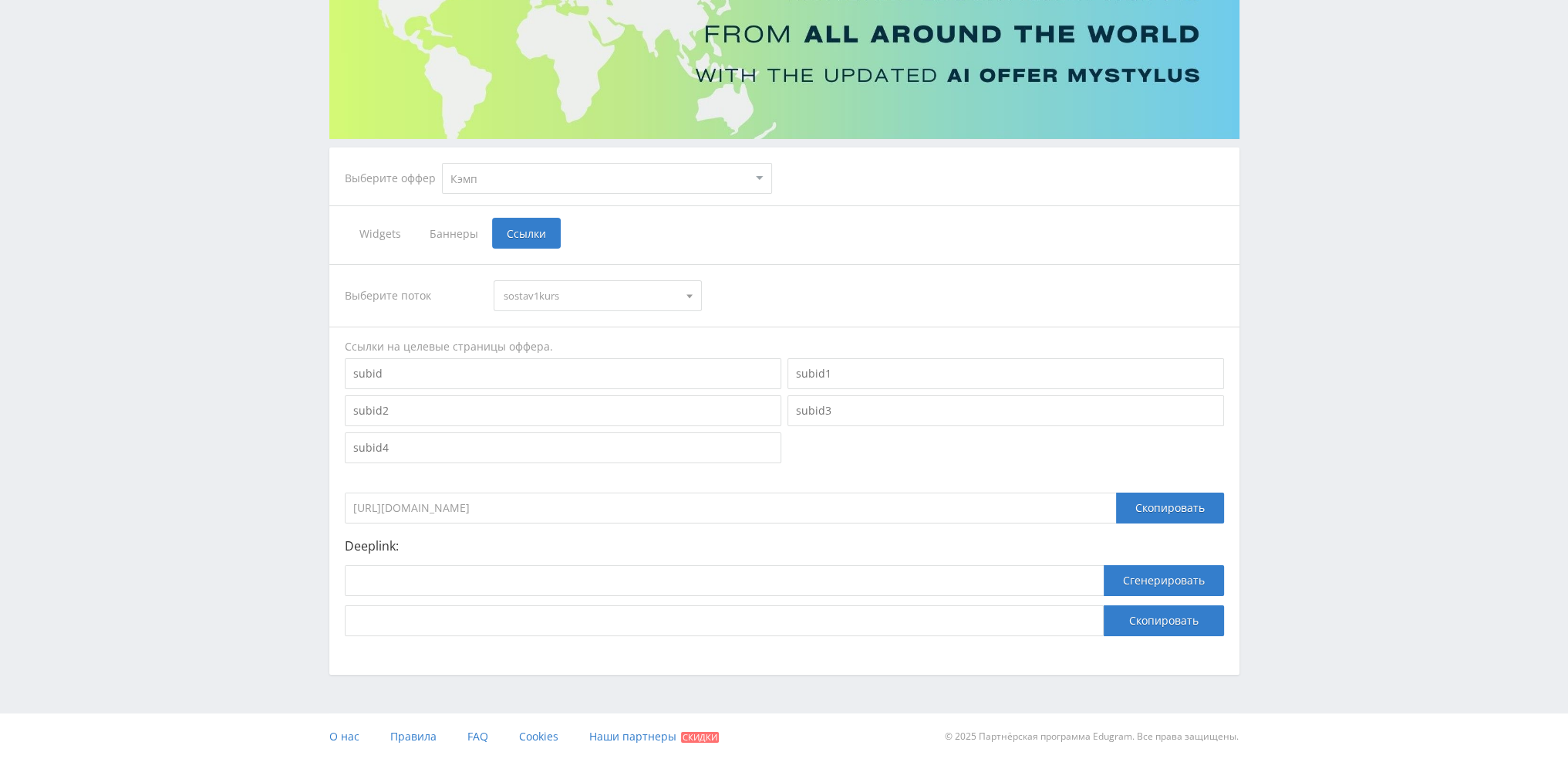
drag, startPoint x: 610, startPoint y: 508, endPoint x: 270, endPoint y: 515, distance: 340.1
click at [271, 516] on div "Telegram-канал Инструменты База знаний Ваш менеджер: [PERSON_NAME] [PERSON_NAME…" at bounding box center [784, 296] width 1568 height 928
click at [518, 188] on select "MyStylus MyStylus - Revshare Кэмп Studybay Автор24 Studybay [GEOGRAPHIC_DATA] S…" at bounding box center [607, 179] width 330 height 31
select select "1"
click at [442, 163] on select "MyStylus MyStylus - Revshare Кэмп Studybay Автор24 Studybay [GEOGRAPHIC_DATA] S…" at bounding box center [607, 179] width 330 height 31
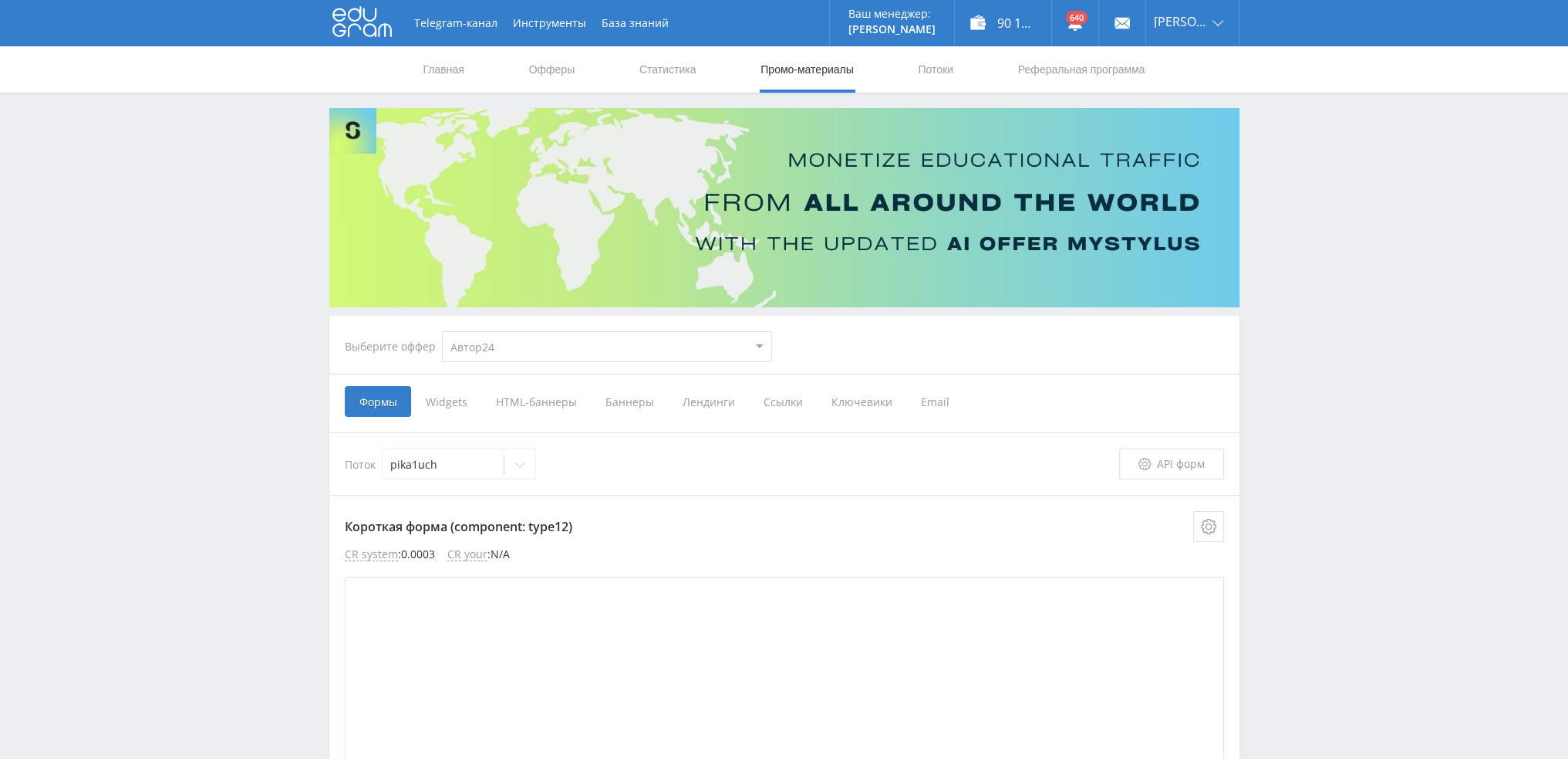
click at [777, 412] on span "Ссылки" at bounding box center [782, 402] width 68 height 31
click at [0, 0] on input "Ссылки" at bounding box center [0, 0] width 0 height 0
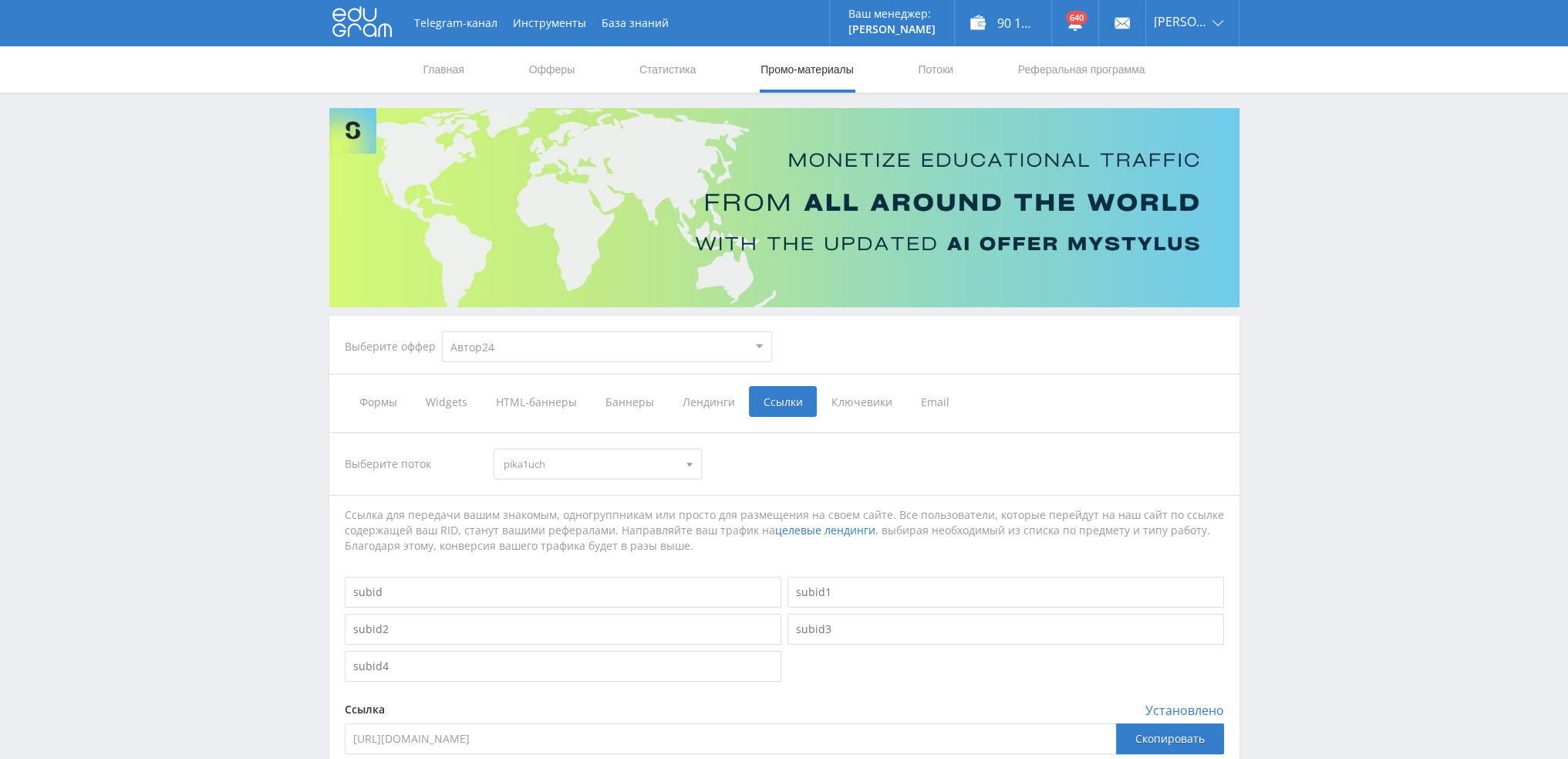
click at [599, 468] on span "pika1uch" at bounding box center [591, 464] width 174 height 30
click at [564, 496] on button "sostav1av" at bounding box center [598, 493] width 206 height 21
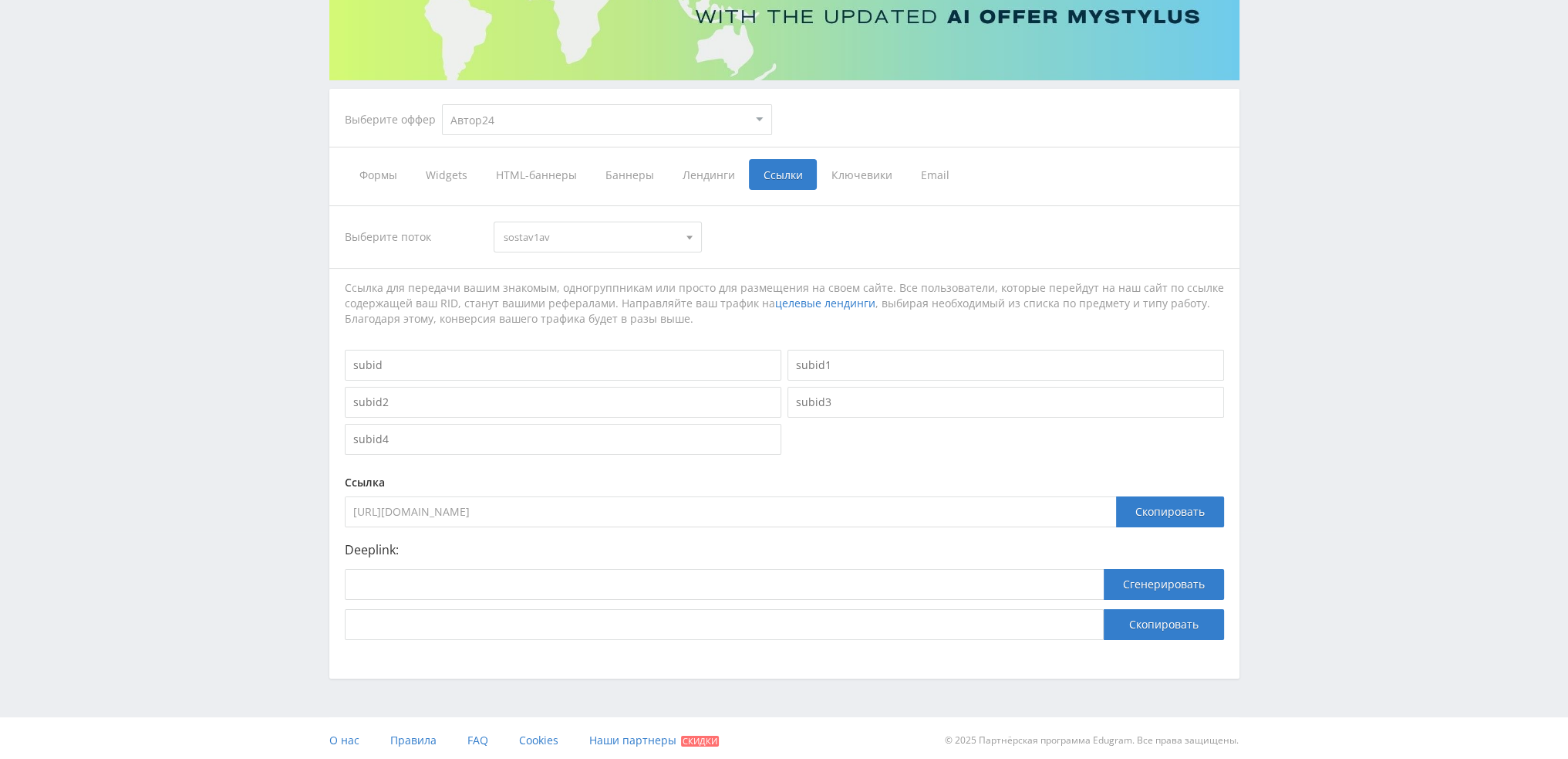
scroll to position [231, 0]
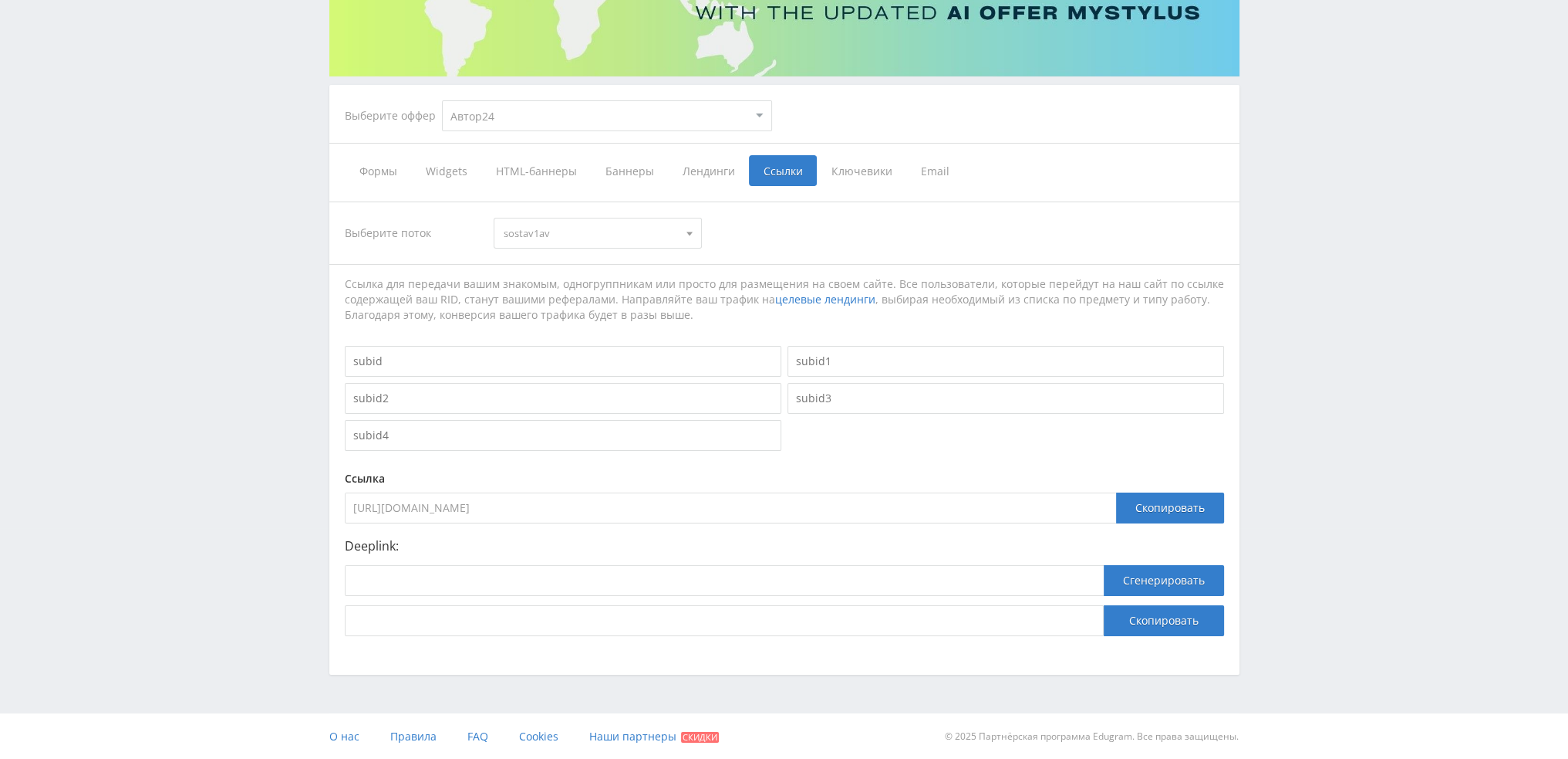
drag, startPoint x: 577, startPoint y: 511, endPoint x: 197, endPoint y: 517, distance: 380.0
click at [201, 517] on div "Telegram-канал Инструменты База знаний Ваш менеджер: [PERSON_NAME] [PERSON_NAME…" at bounding box center [784, 264] width 1568 height 990
click at [506, 125] on select "MyStylus MyStylus - Revshare Кэмп Studybay Автор24 Studybay [GEOGRAPHIC_DATA] S…" at bounding box center [607, 116] width 330 height 31
select select "376"
click at [442, 100] on select "MyStylus MyStylus - Revshare Кэмп Studybay Автор24 Studybay [GEOGRAPHIC_DATA] S…" at bounding box center [607, 116] width 330 height 31
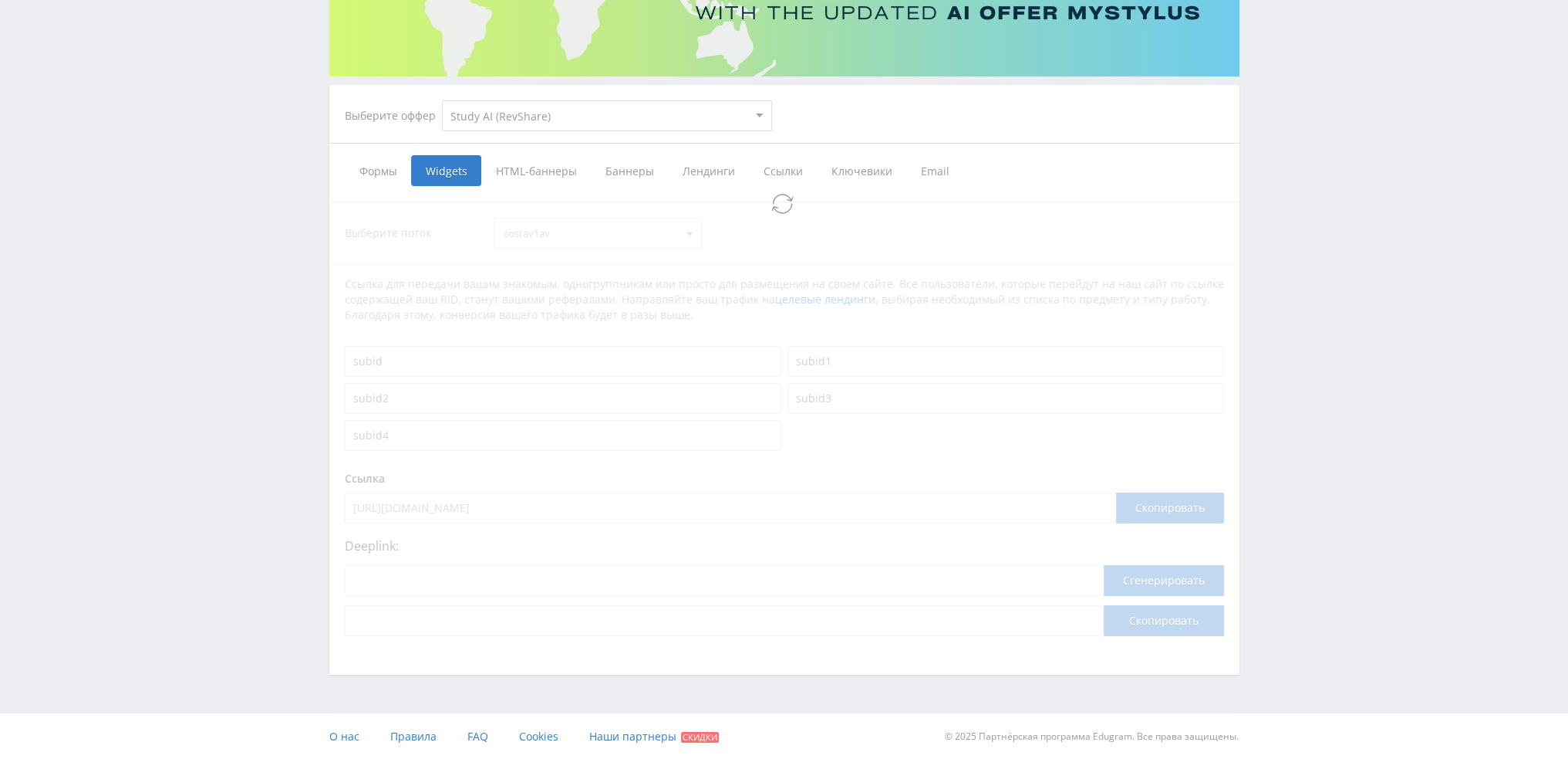
select select "376"
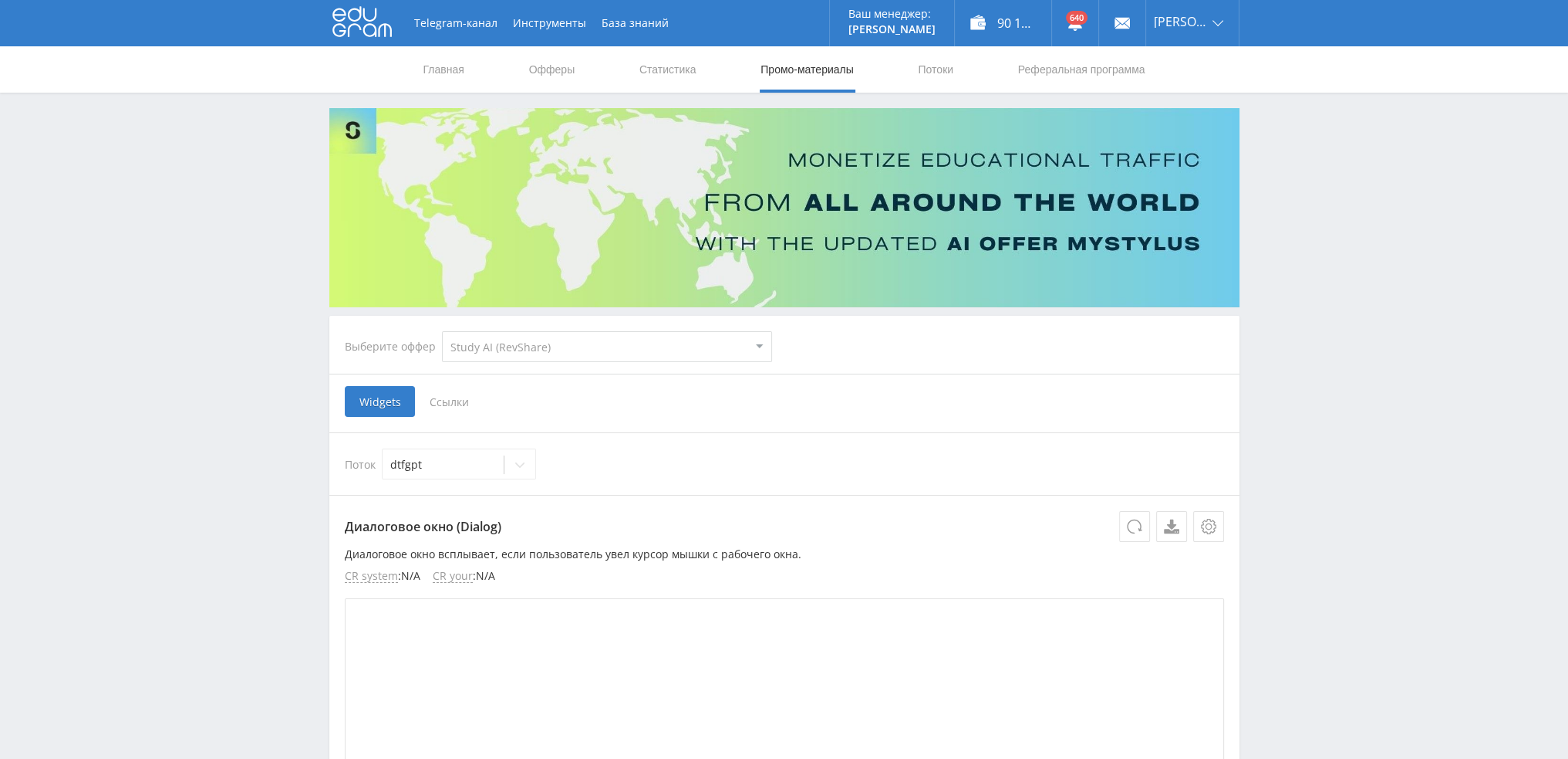
click at [442, 403] on span "Ссылки" at bounding box center [450, 402] width 69 height 31
click at [0, 0] on input "Ссылки" at bounding box center [0, 0] width 0 height 0
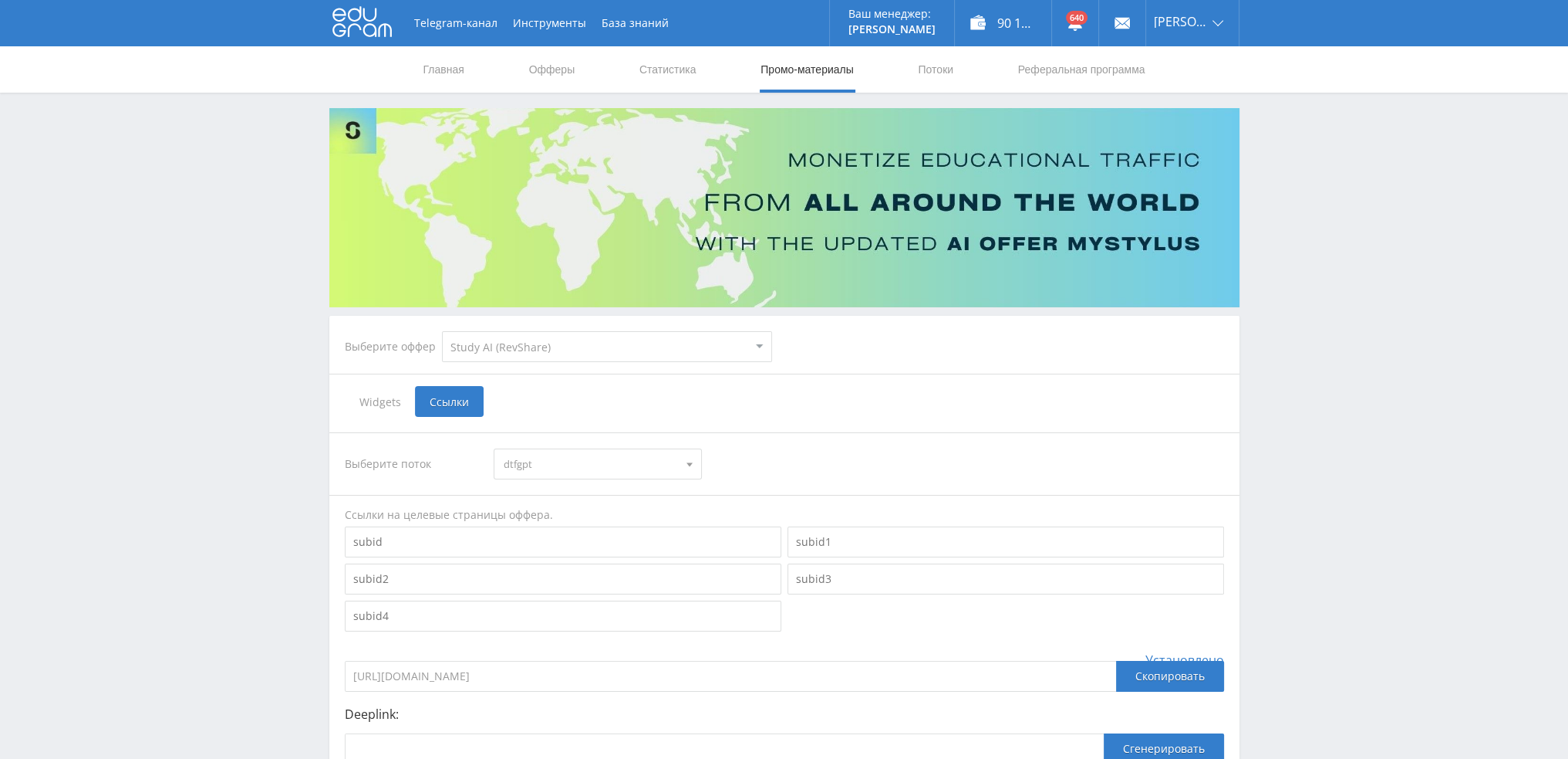
click at [639, 465] on span "dtfgpt" at bounding box center [591, 464] width 174 height 30
click at [593, 552] on button "sostav1gpt" at bounding box center [598, 554] width 206 height 21
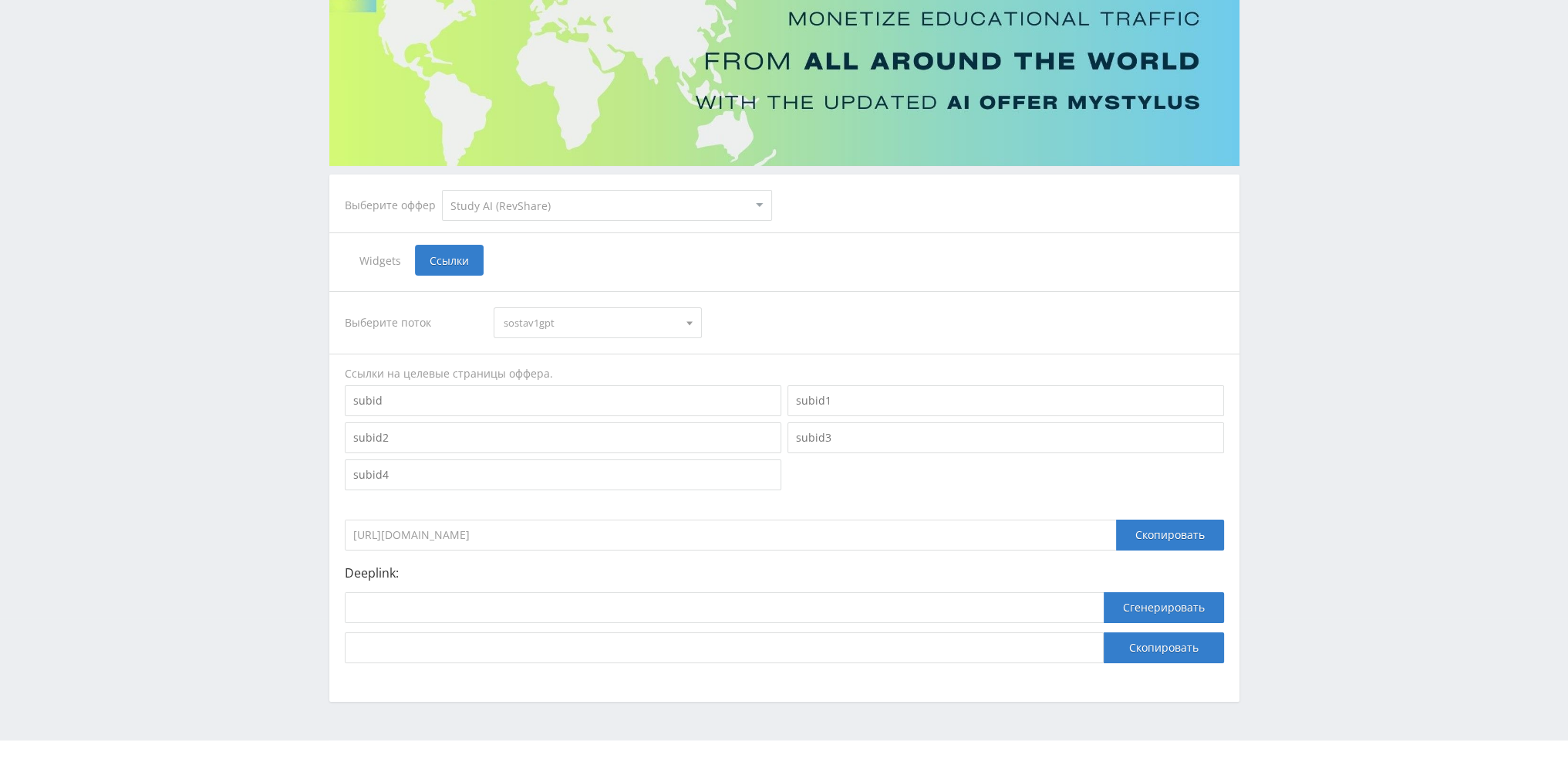
scroll to position [168, 0]
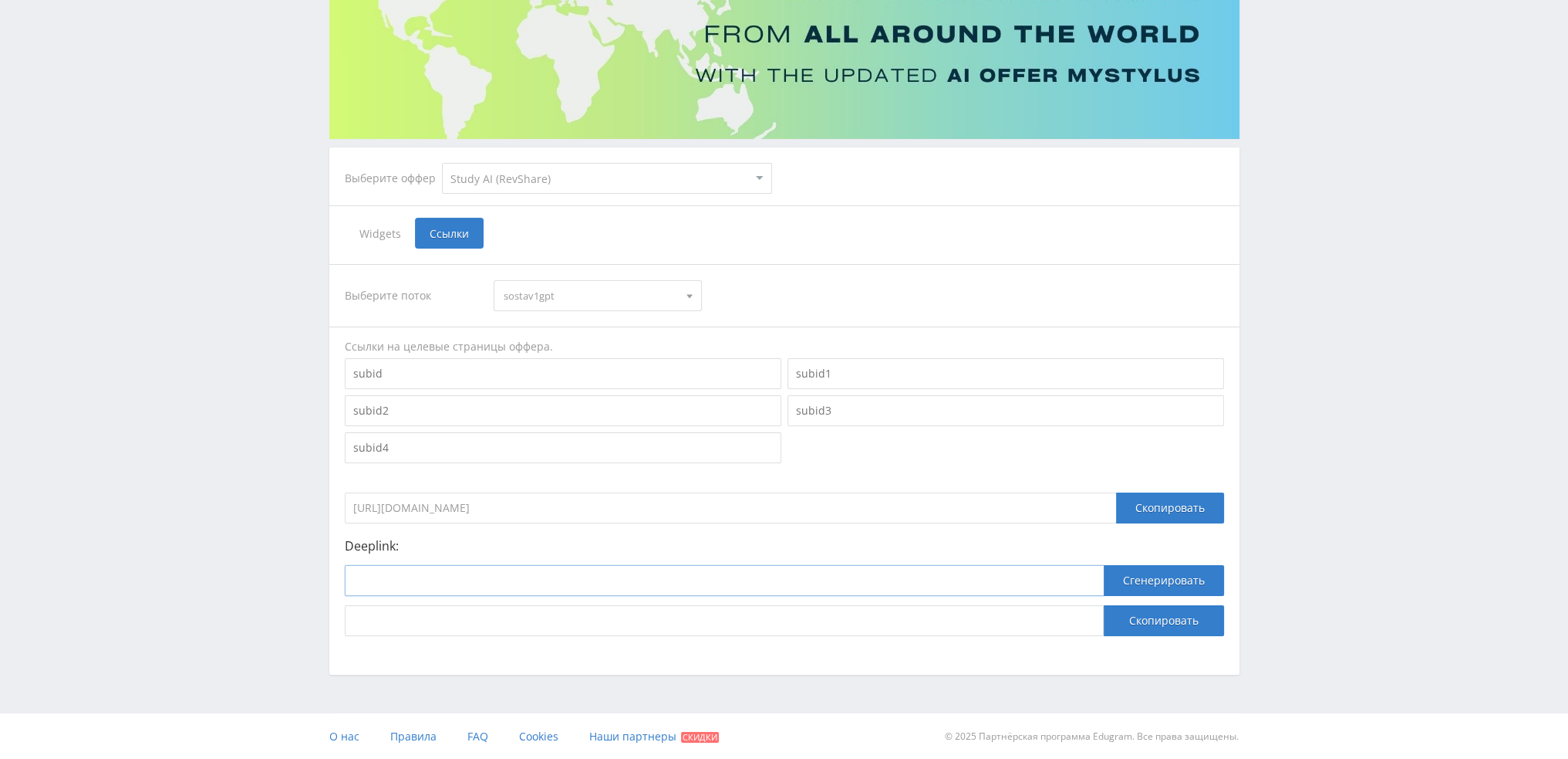
click at [620, 589] on input at bounding box center [724, 580] width 759 height 31
paste input "[URL]"
type input "[URL]"
click at [1146, 584] on button "Сгенерировать" at bounding box center [1163, 580] width 120 height 31
click at [1145, 620] on button "Скопировать" at bounding box center [1163, 620] width 120 height 31
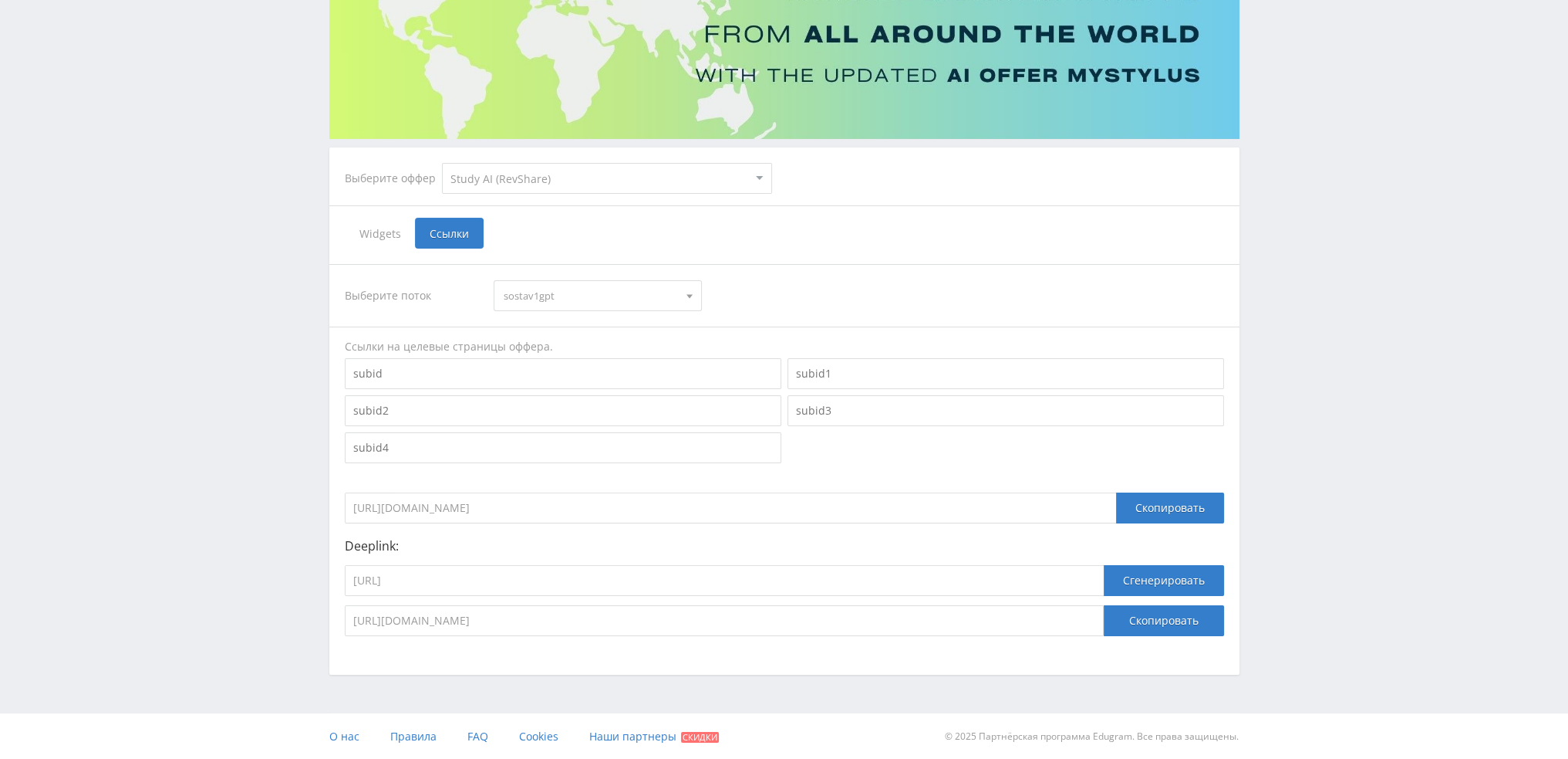
click at [573, 293] on span "sostav1gpt" at bounding box center [591, 296] width 174 height 30
click at [546, 365] on button "sostav1grok" at bounding box center [598, 364] width 206 height 21
click at [522, 579] on input "[URL]" at bounding box center [724, 580] width 759 height 31
paste input "grok4"
type input "[URL]"
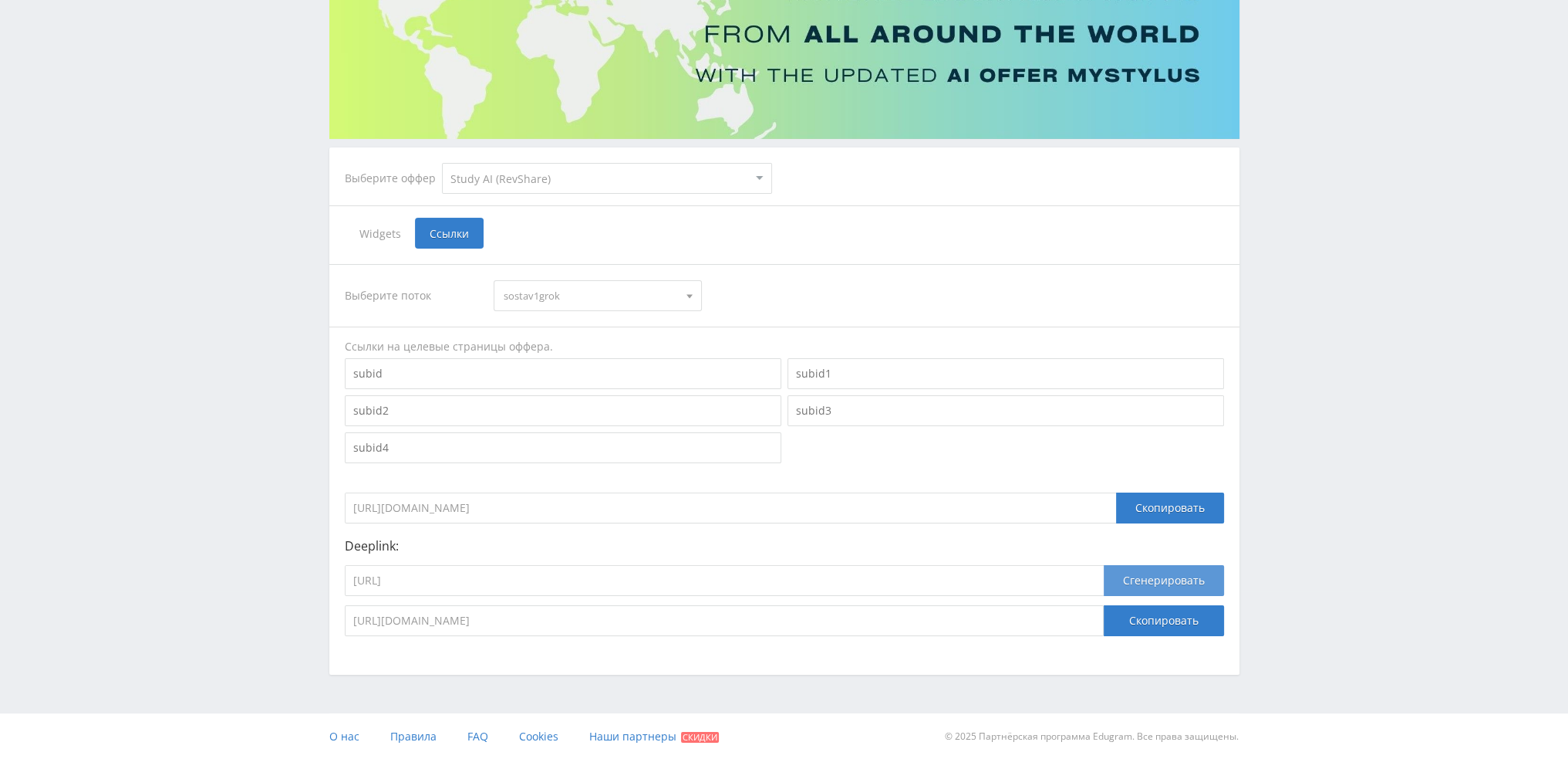
click at [1140, 593] on button "Сгенерировать" at bounding box center [1163, 580] width 120 height 31
click at [1153, 623] on button "Скопировать" at bounding box center [1163, 620] width 120 height 31
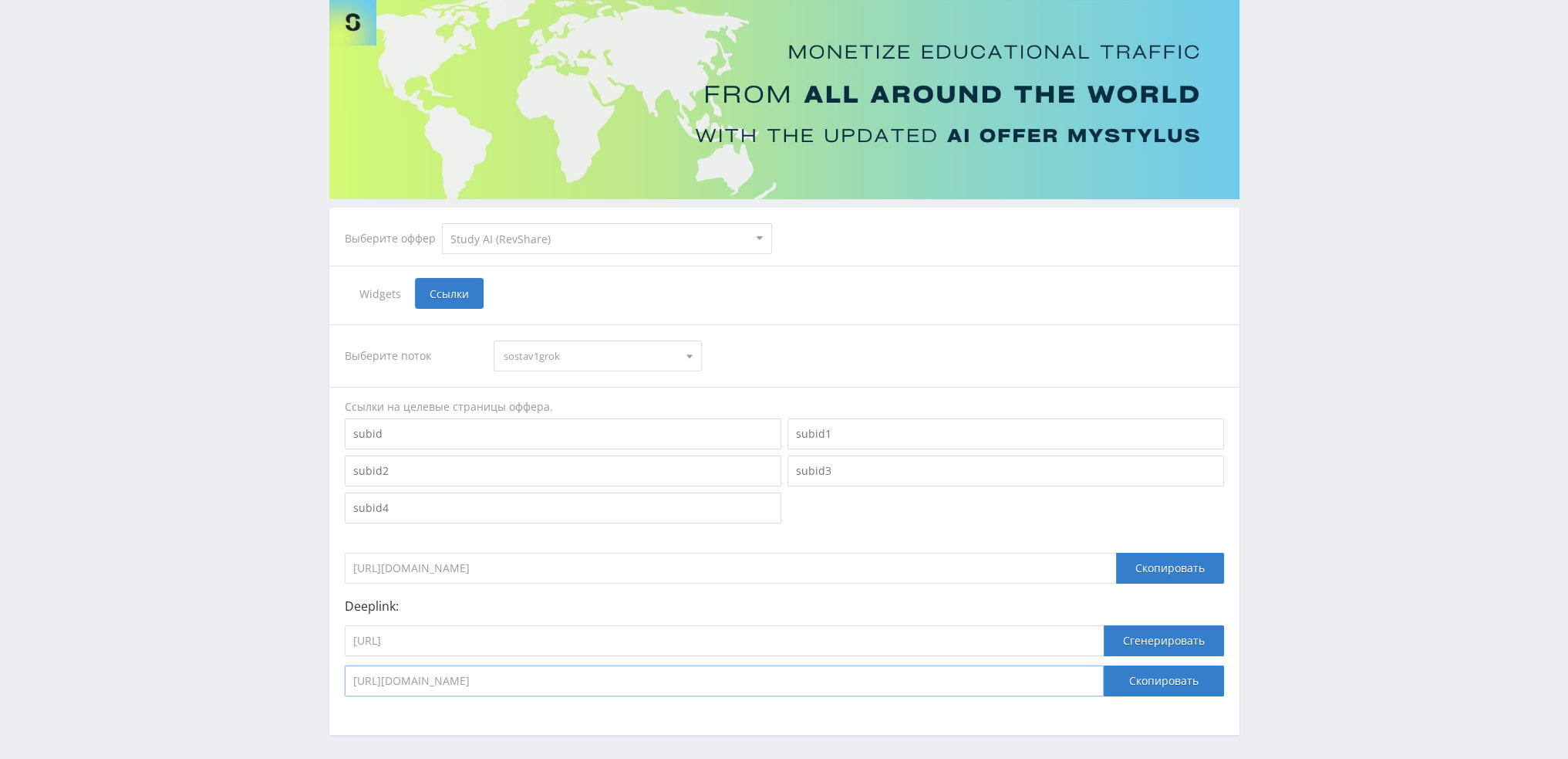
scroll to position [0, 0]
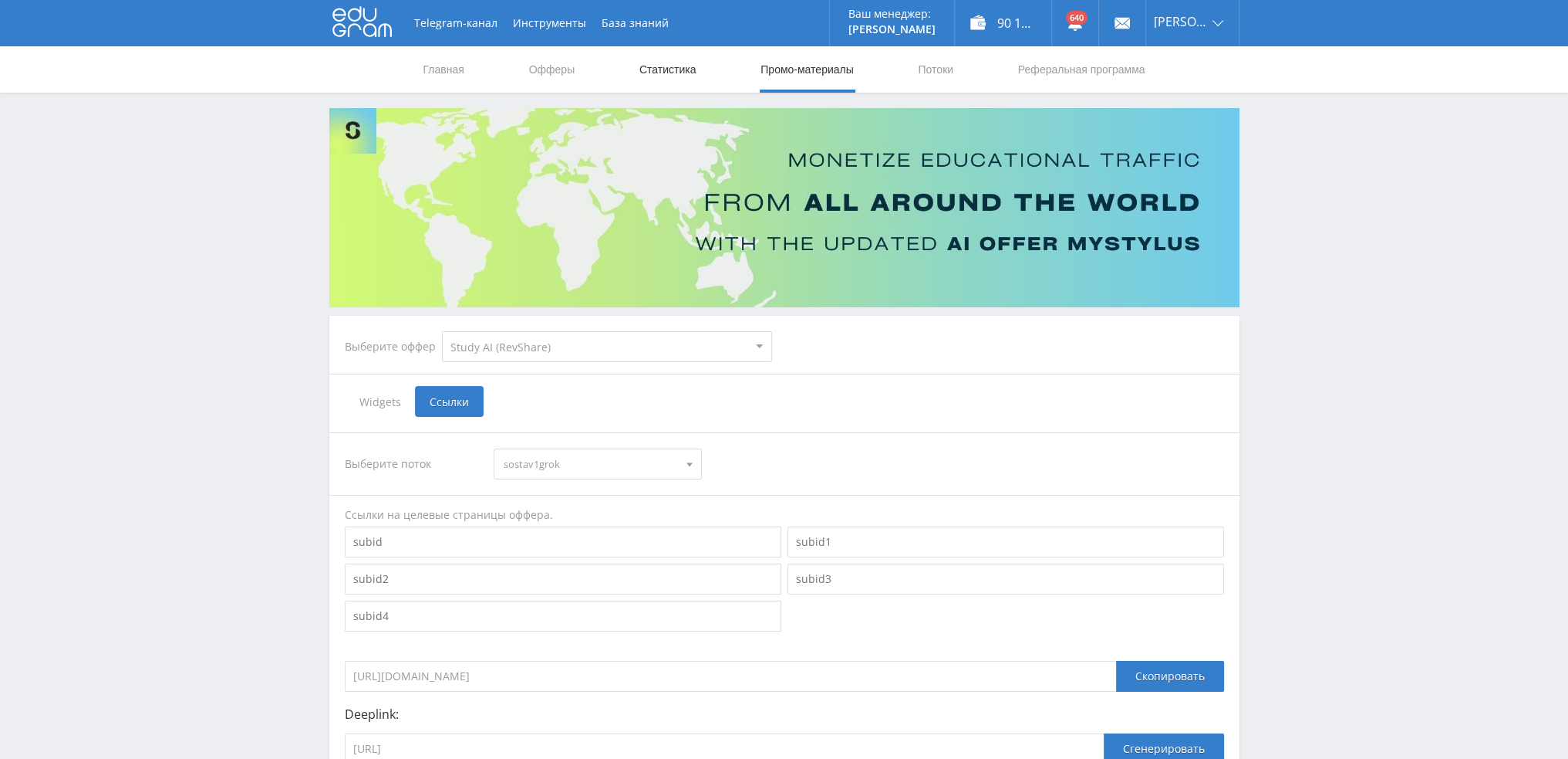
click at [678, 65] on link "Статистика" at bounding box center [668, 69] width 60 height 46
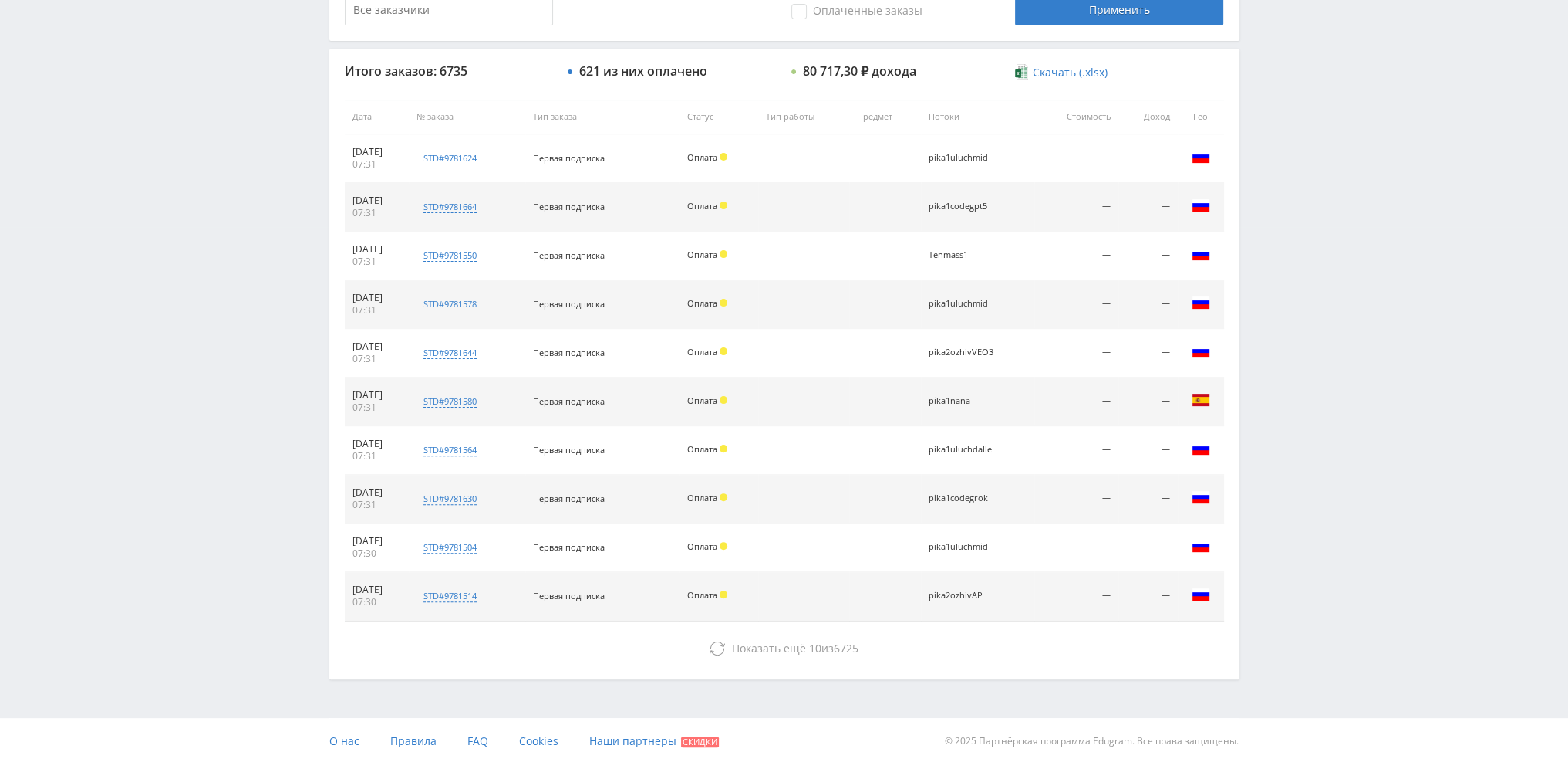
scroll to position [534, 0]
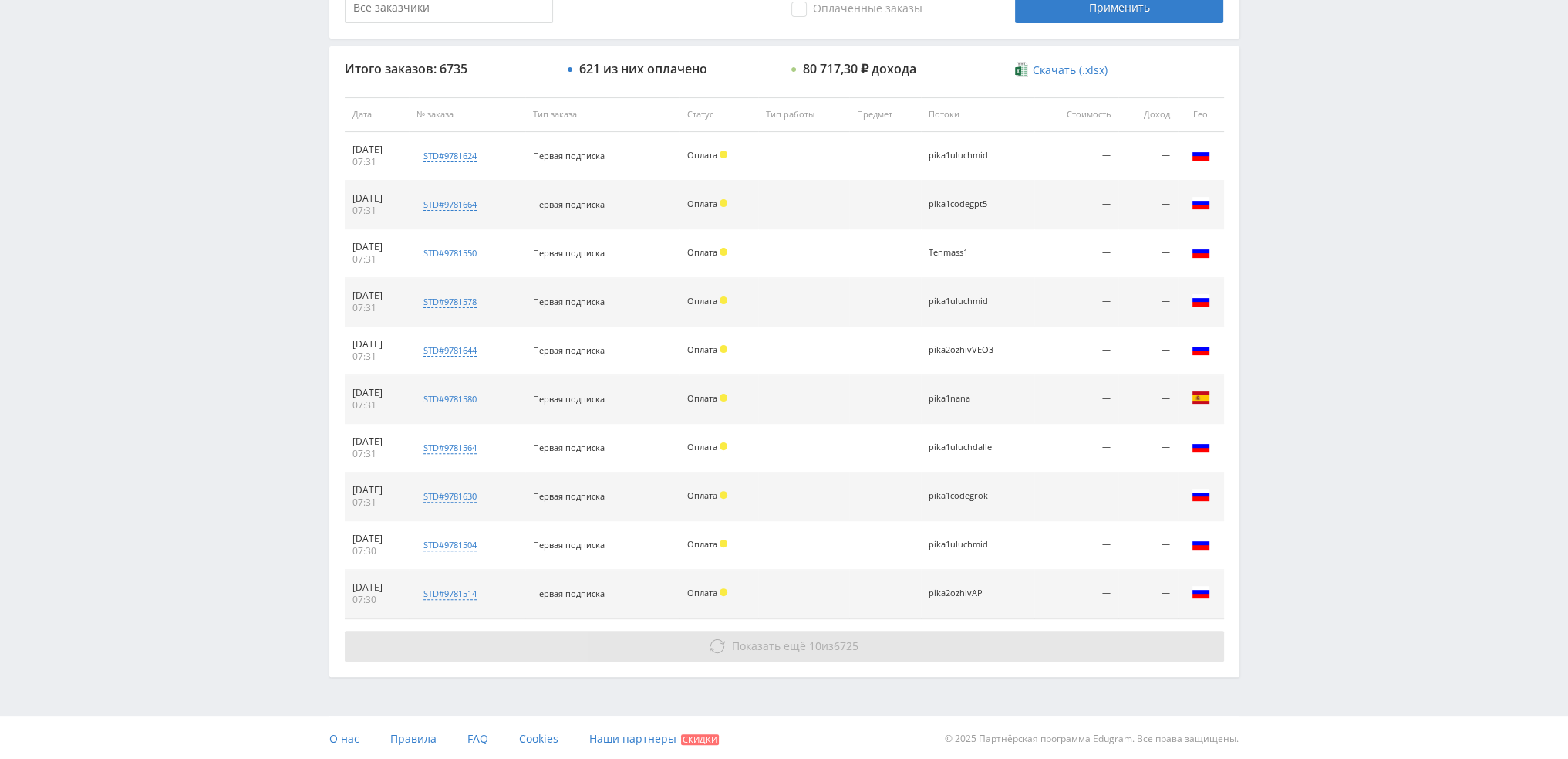
click at [831, 645] on span "Показать ещё 10 из 6725" at bounding box center [795, 646] width 126 height 15
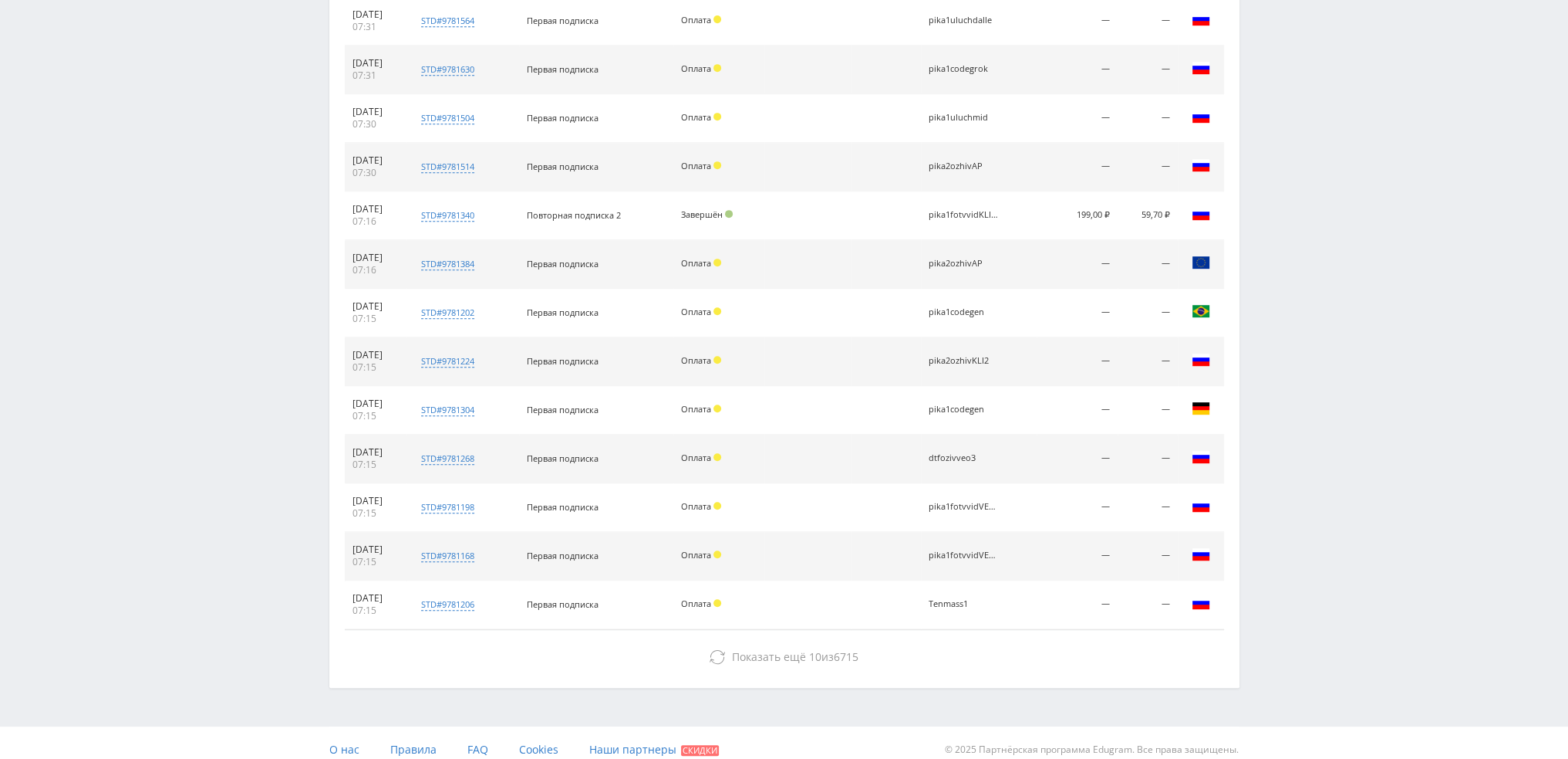
scroll to position [971, 0]
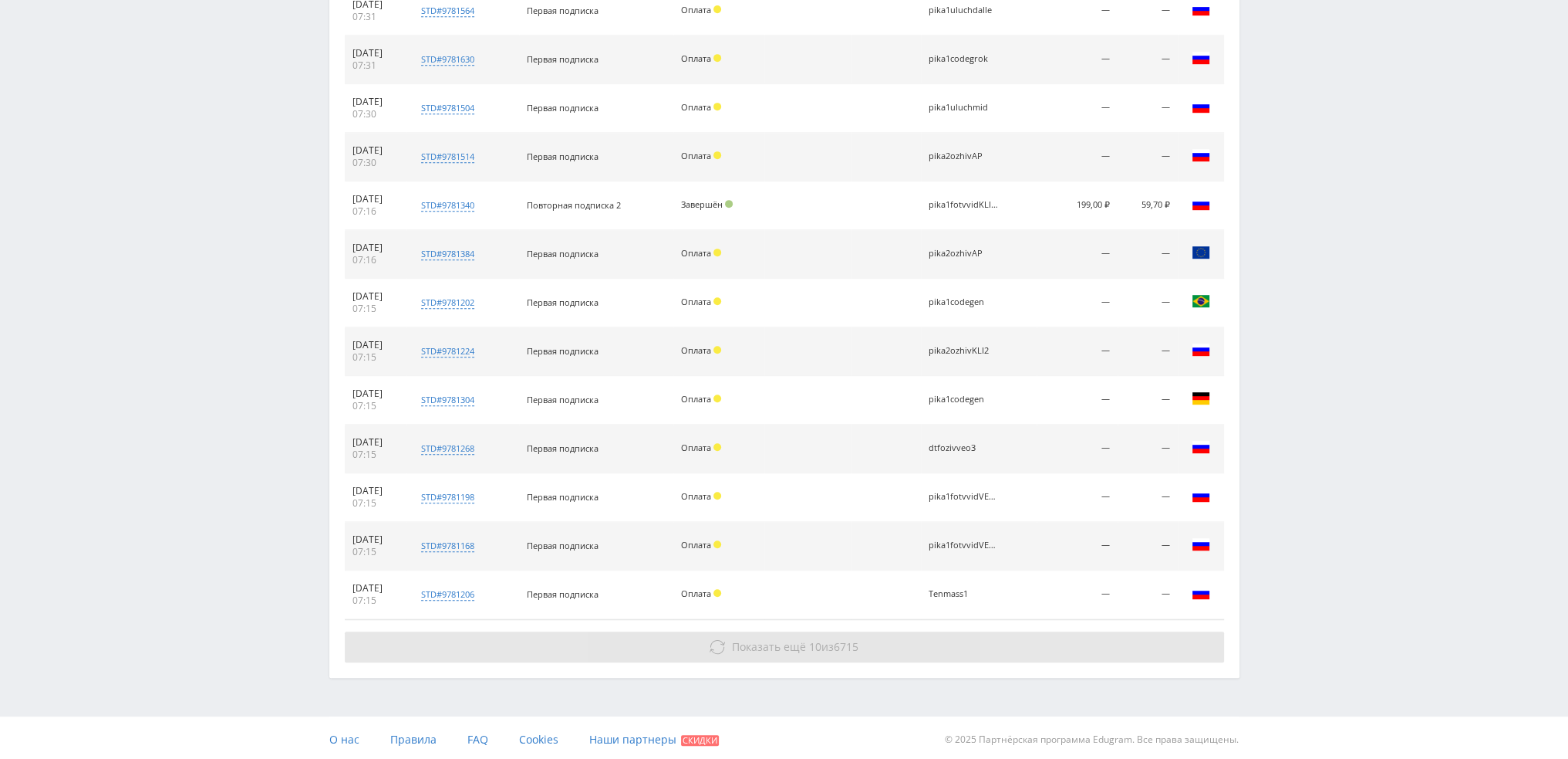
click at [823, 648] on span "Показать ещё 10 из 6715" at bounding box center [795, 647] width 126 height 15
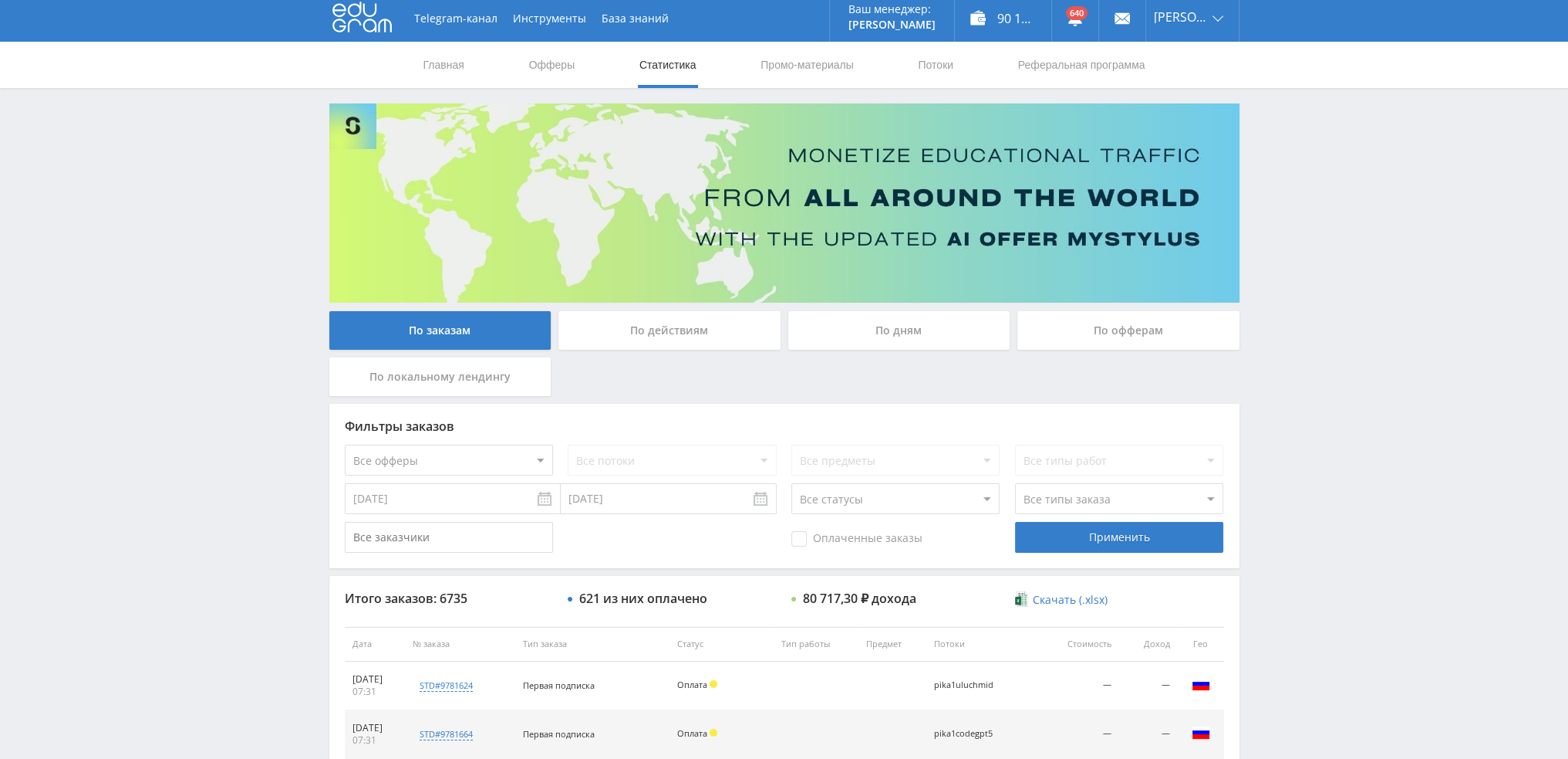
scroll to position [0, 0]
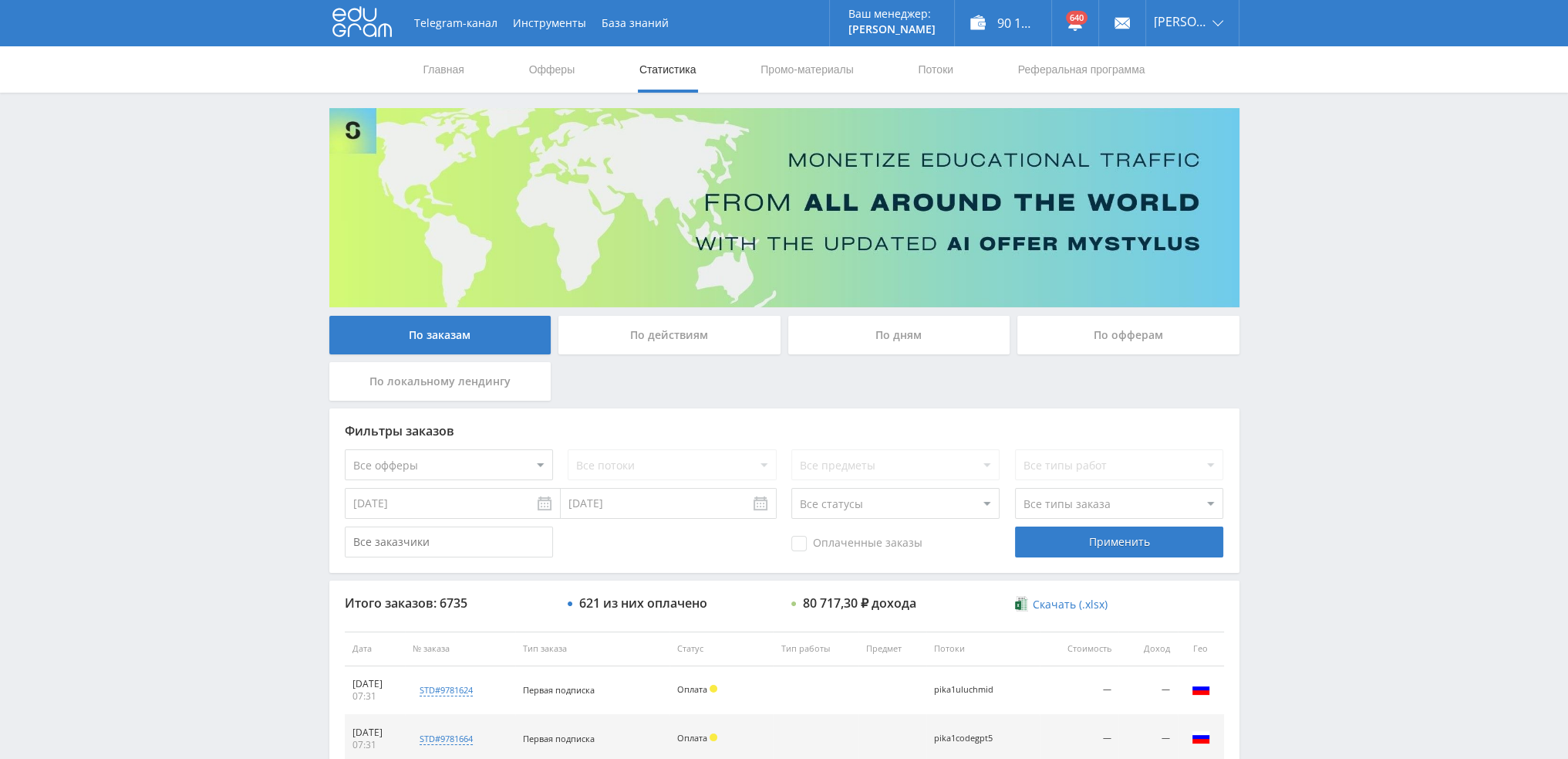
click at [889, 338] on div "По дням" at bounding box center [899, 334] width 222 height 39
click at [0, 0] on input "По дням" at bounding box center [0, 0] width 0 height 0
